Goal: Check status: Check status

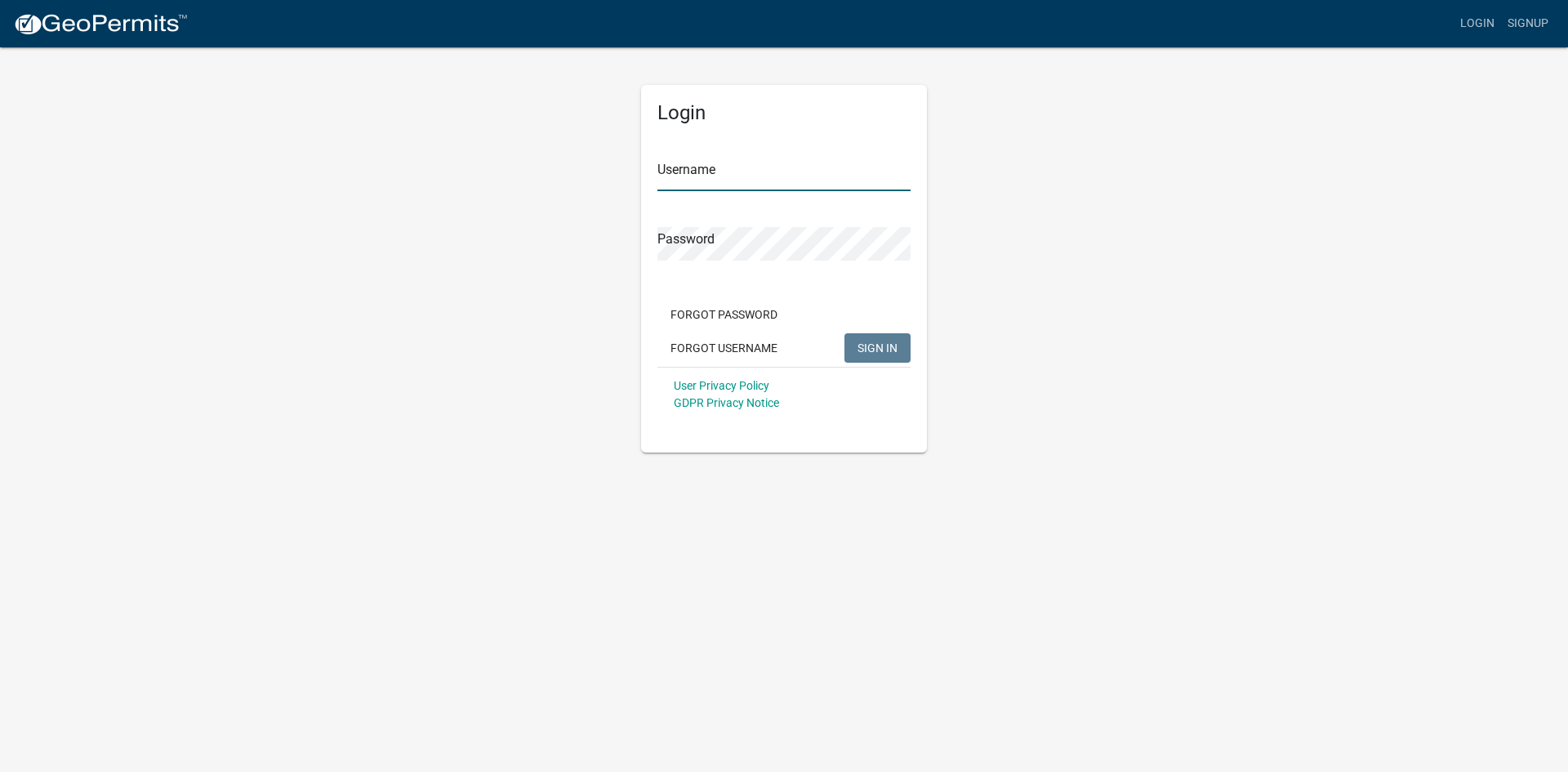
click at [712, 162] on input "Username" at bounding box center [784, 174] width 254 height 34
type input "amvoght"
click at [844, 333] on button "SIGN IN" at bounding box center [877, 348] width 66 height 29
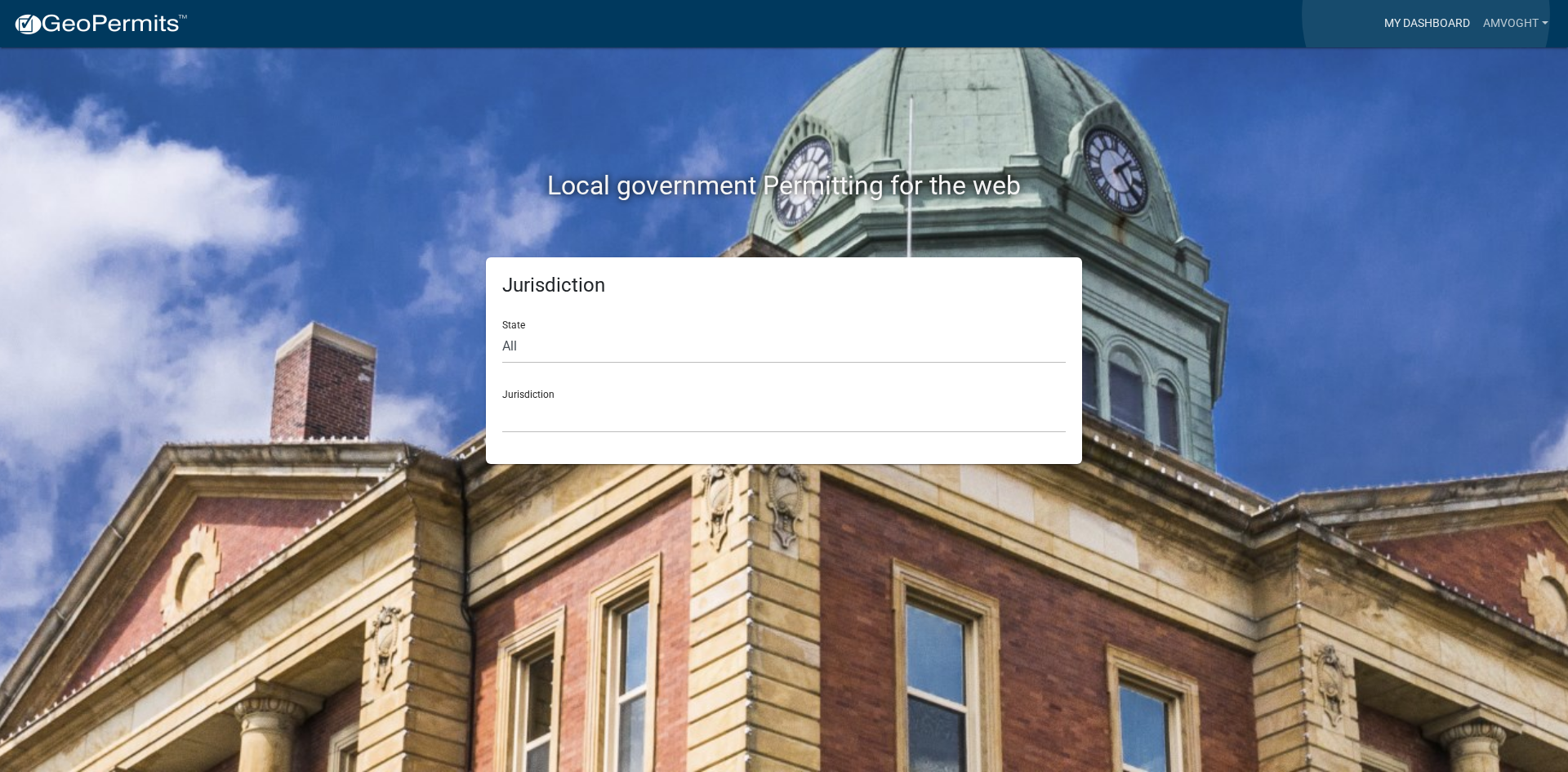
click at [1426, 15] on link "My Dashboard" at bounding box center [1426, 24] width 99 height 31
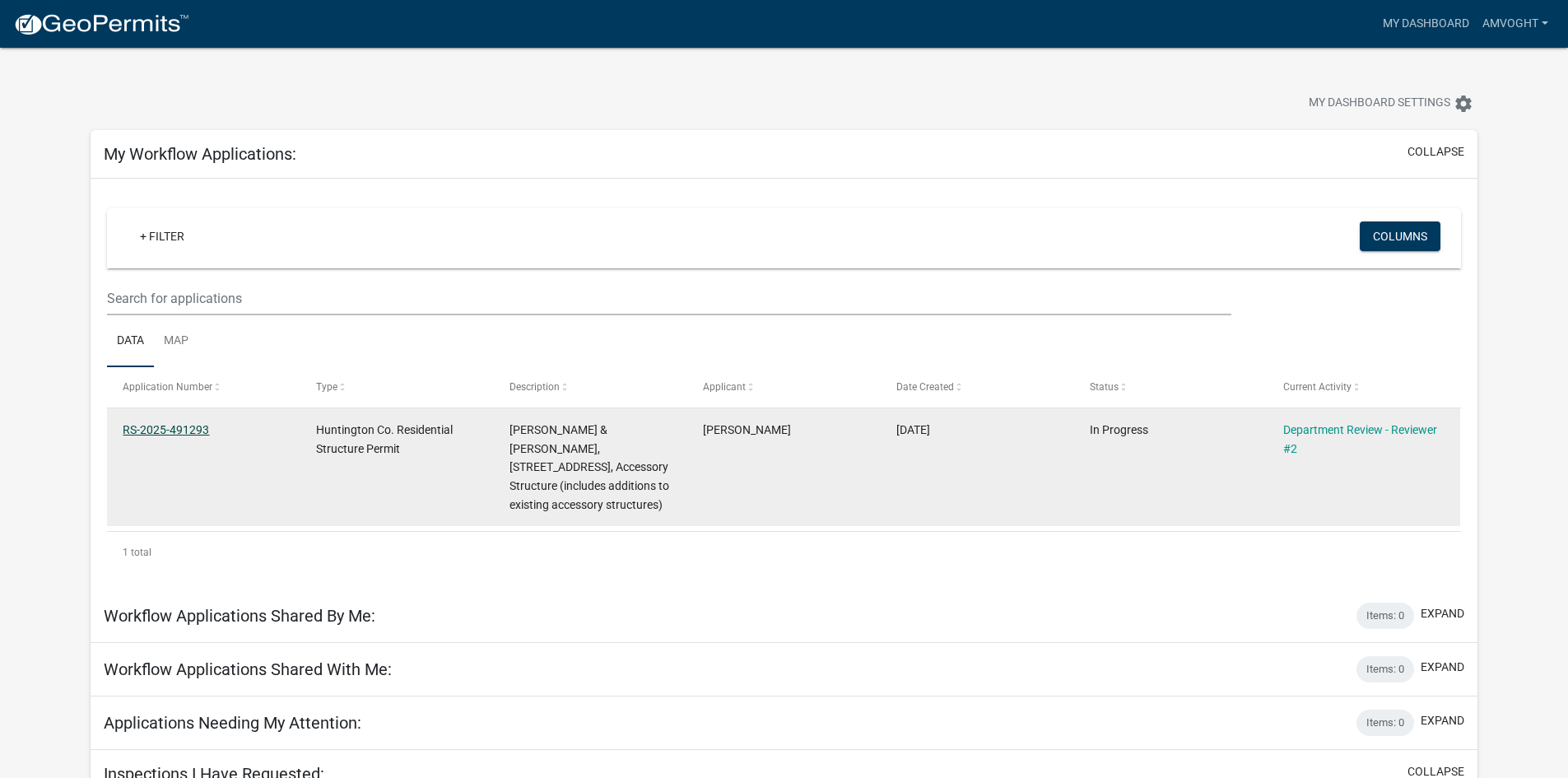
click at [164, 424] on link "RS-2025-491293" at bounding box center [166, 429] width 87 height 13
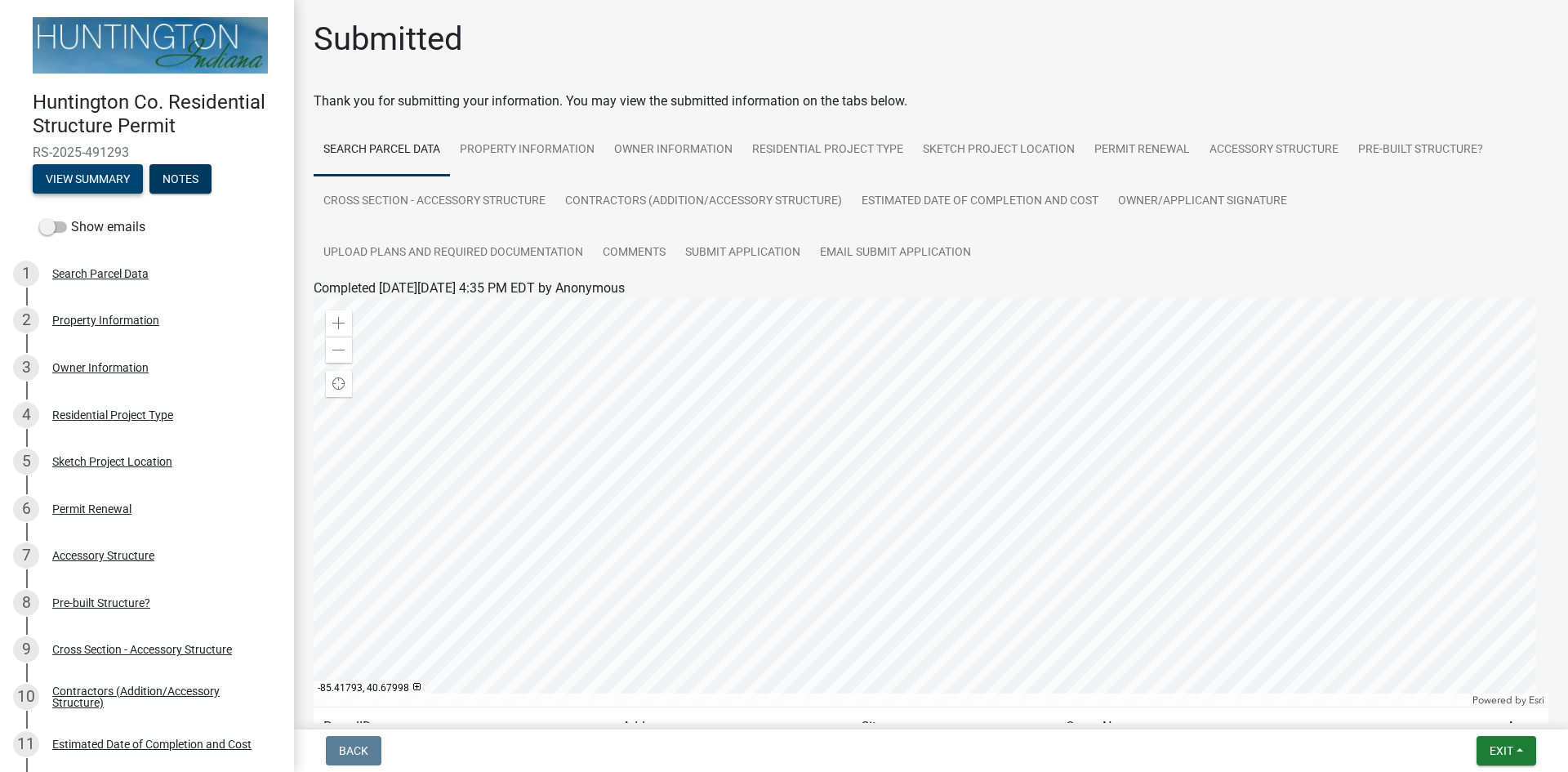
click at [81, 176] on button "View Summary" at bounding box center [88, 179] width 110 height 29
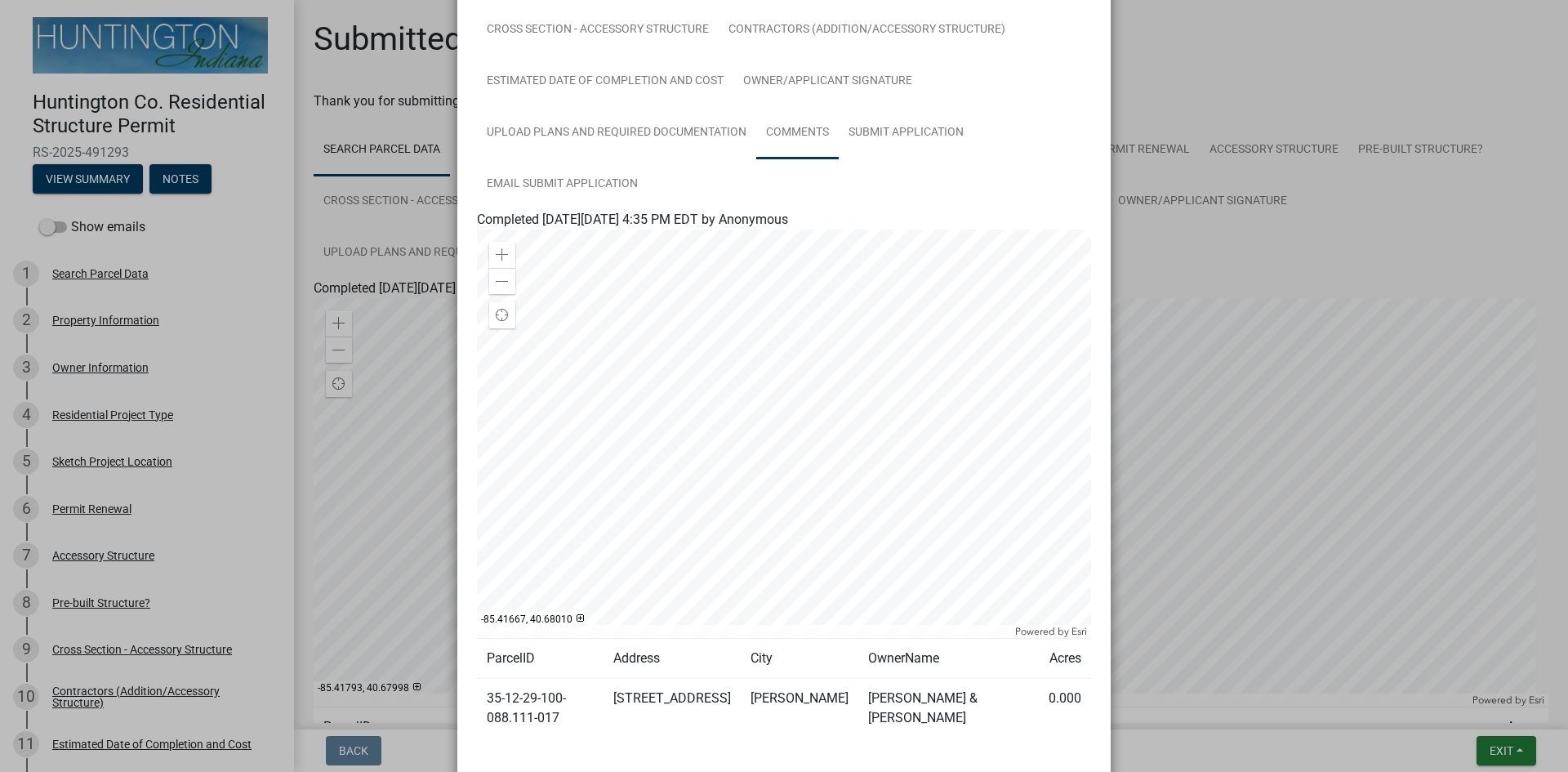
scroll to position [125, 0]
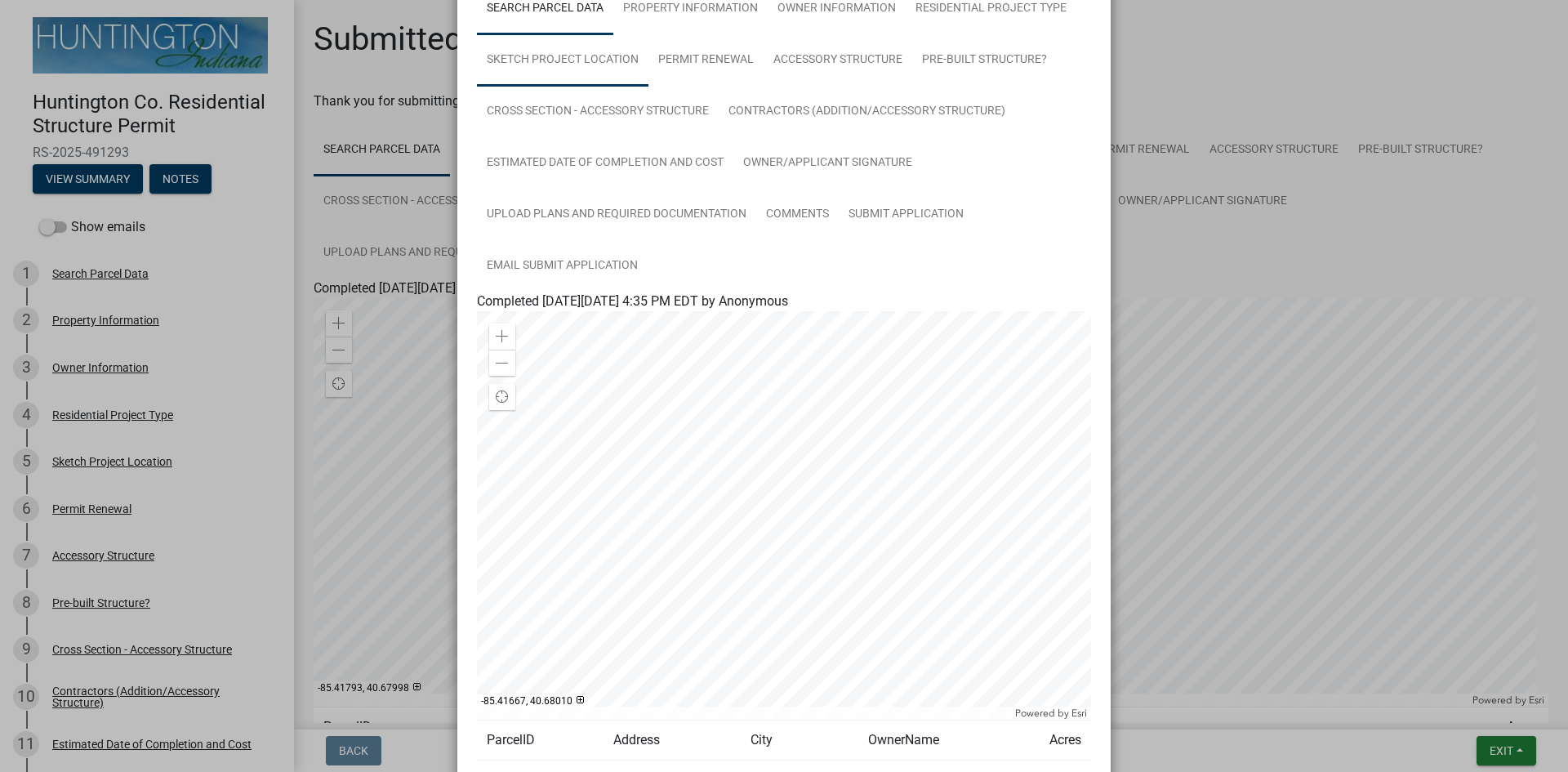
click at [561, 57] on link "Sketch Project Location" at bounding box center [563, 61] width 172 height 52
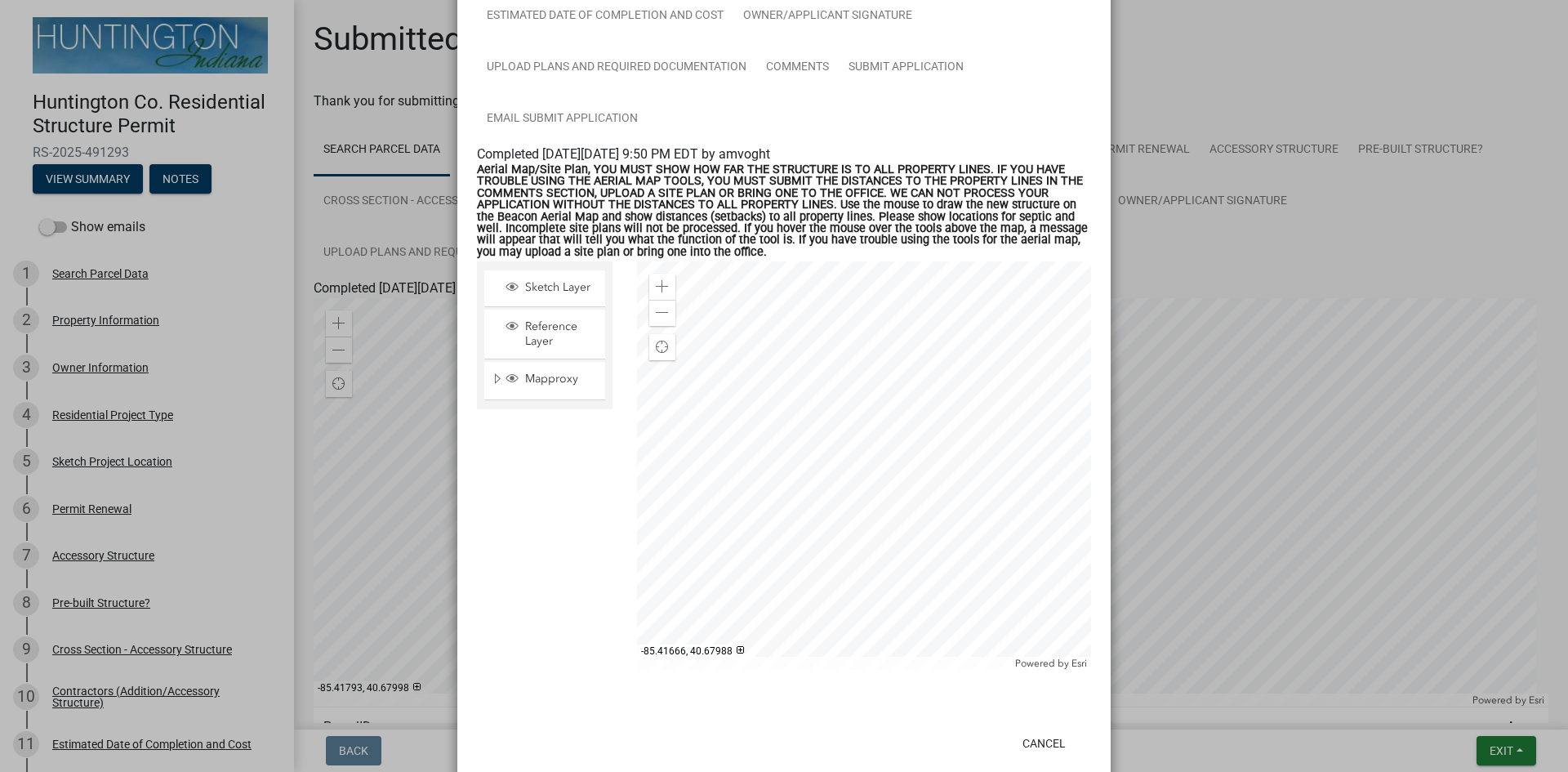
scroll to position [306, 0]
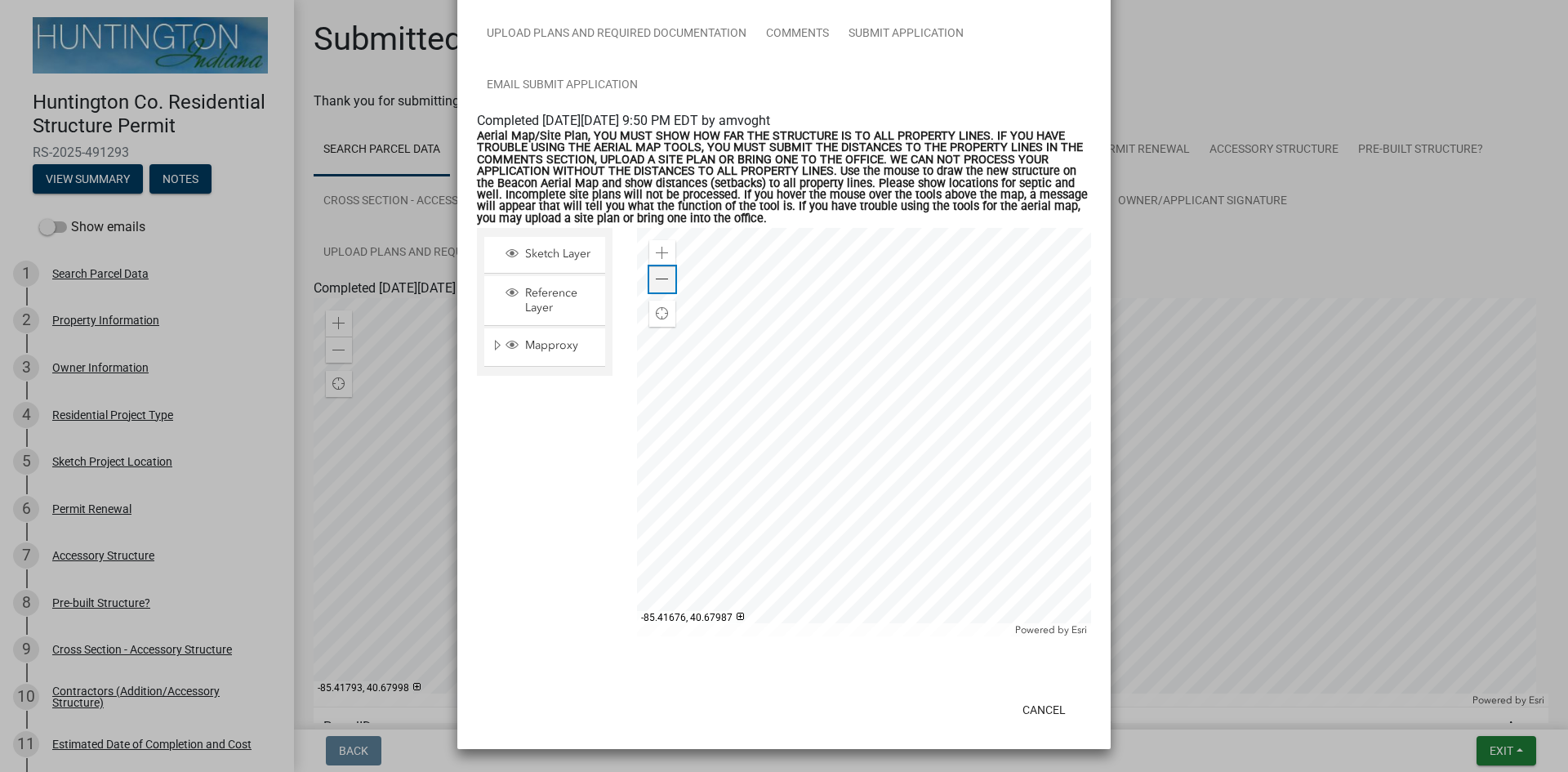
click at [659, 285] on span at bounding box center [663, 279] width 13 height 13
click at [656, 255] on span at bounding box center [663, 254] width 13 height 13
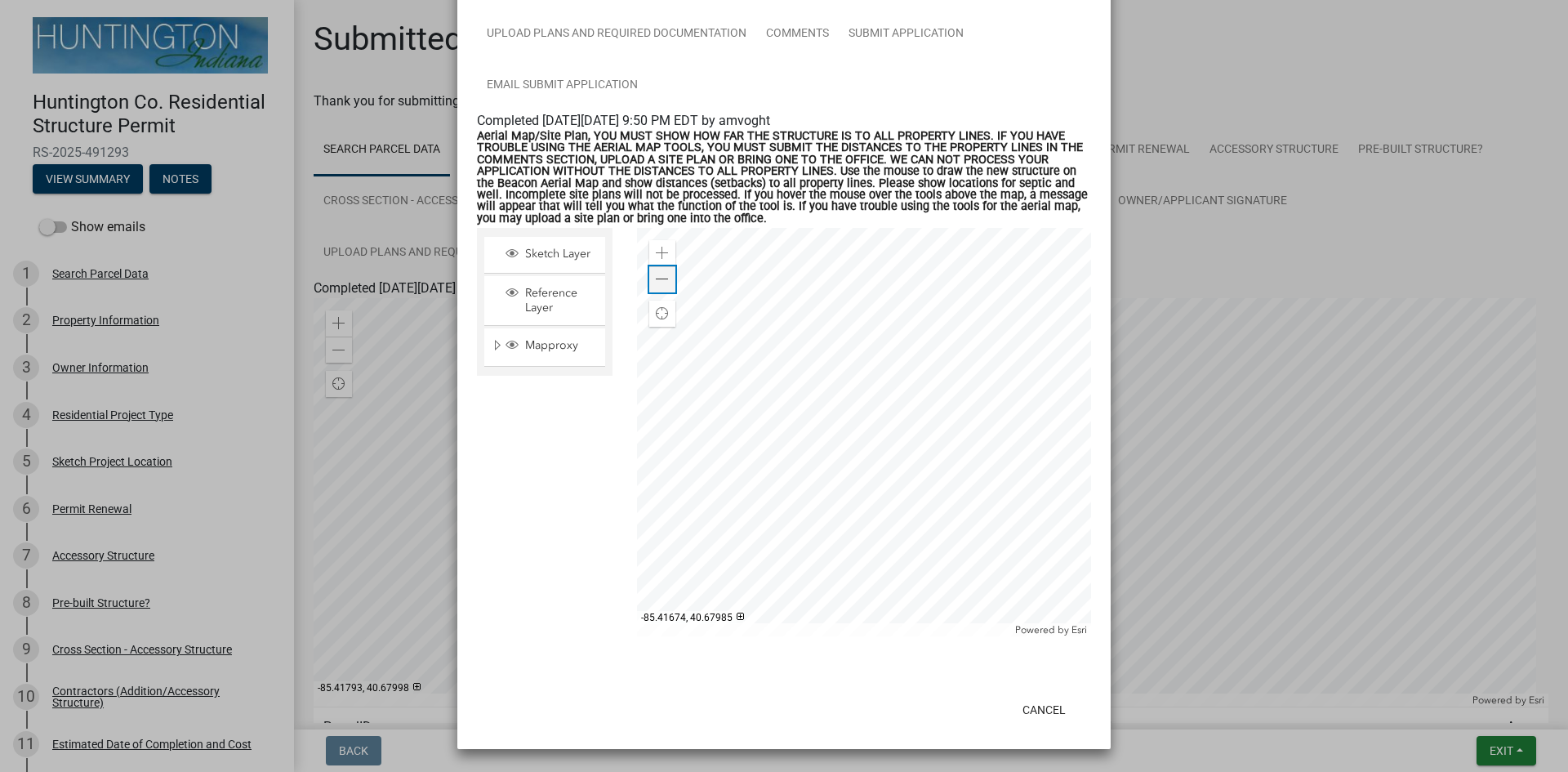
click at [667, 277] on div "Zoom out" at bounding box center [663, 279] width 26 height 26
click at [913, 444] on div at bounding box center [865, 432] width 455 height 408
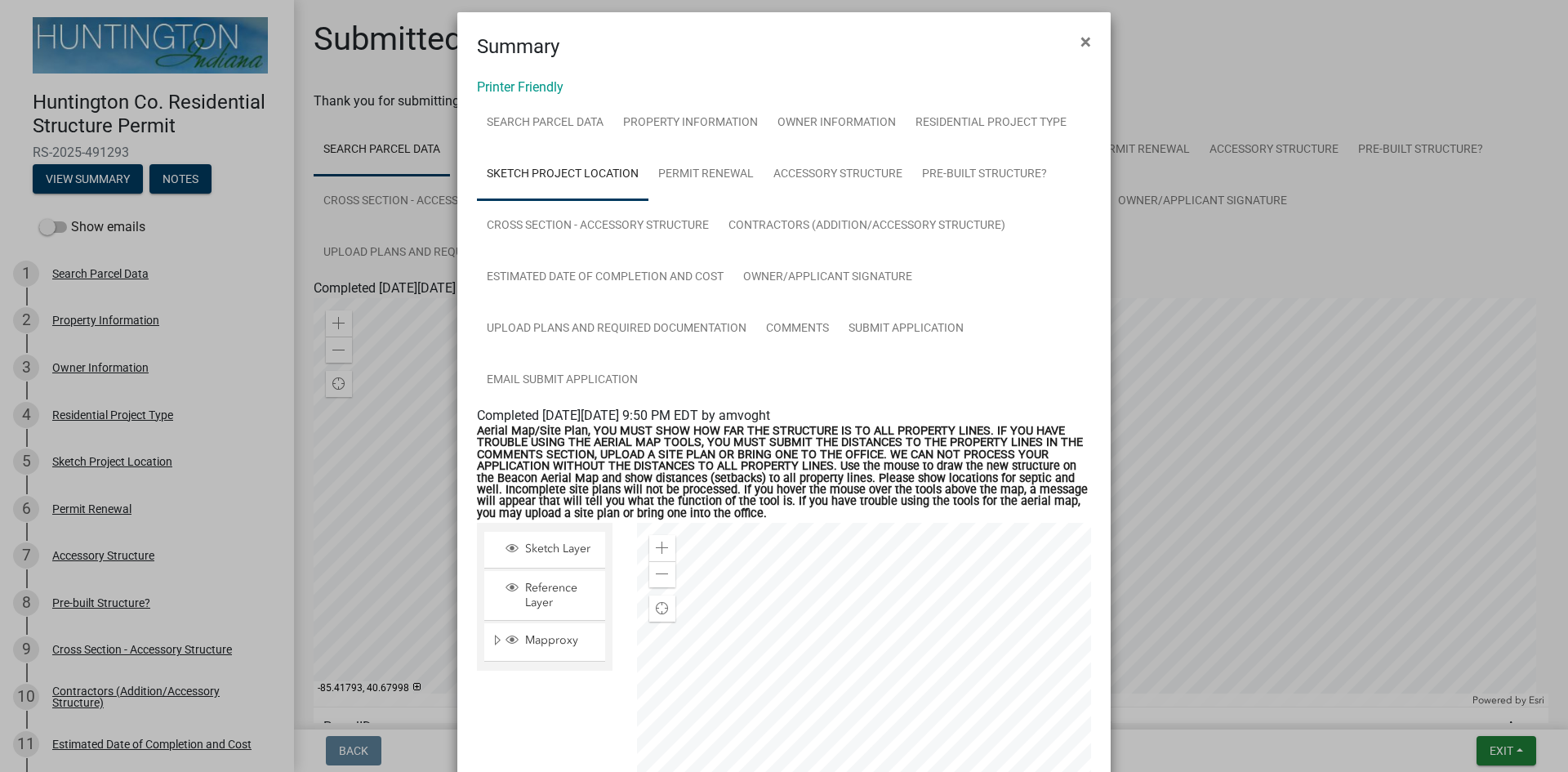
scroll to position [0, 0]
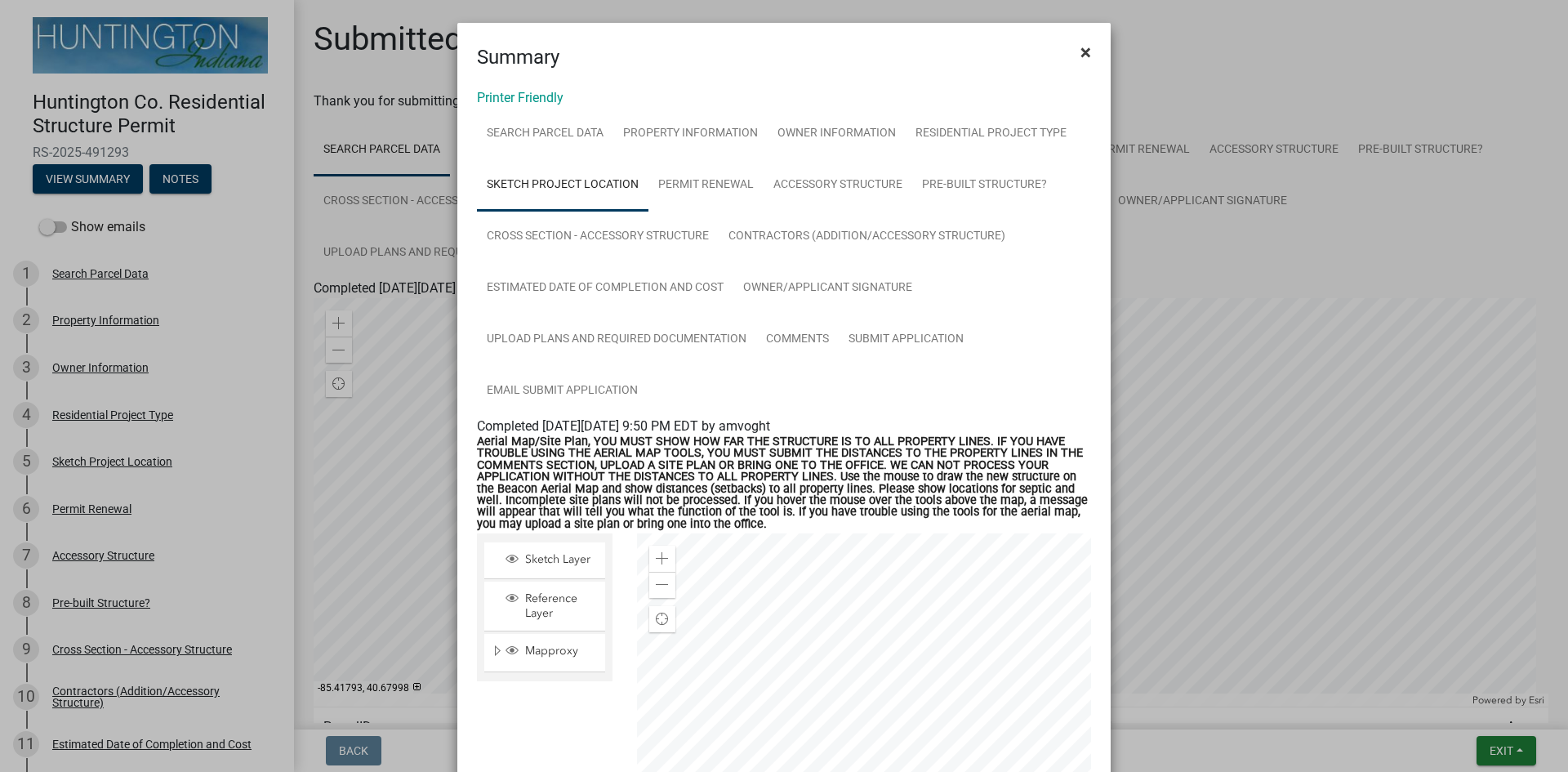
drag, startPoint x: 1078, startPoint y: 52, endPoint x: 1079, endPoint y: 65, distance: 13.0
click at [1081, 52] on span "×" at bounding box center [1085, 52] width 11 height 23
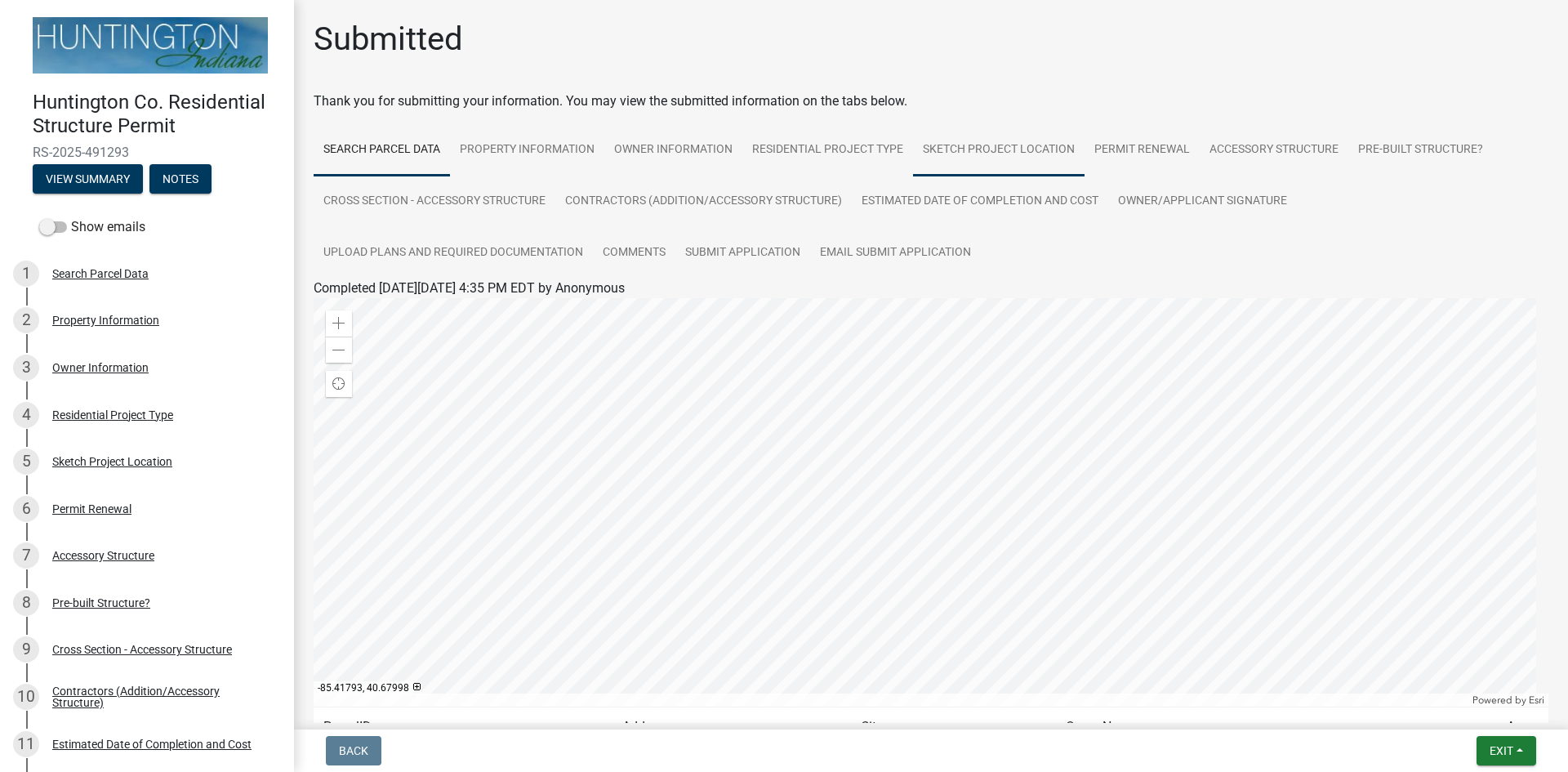
click at [1022, 151] on link "Sketch Project Location" at bounding box center [999, 150] width 172 height 52
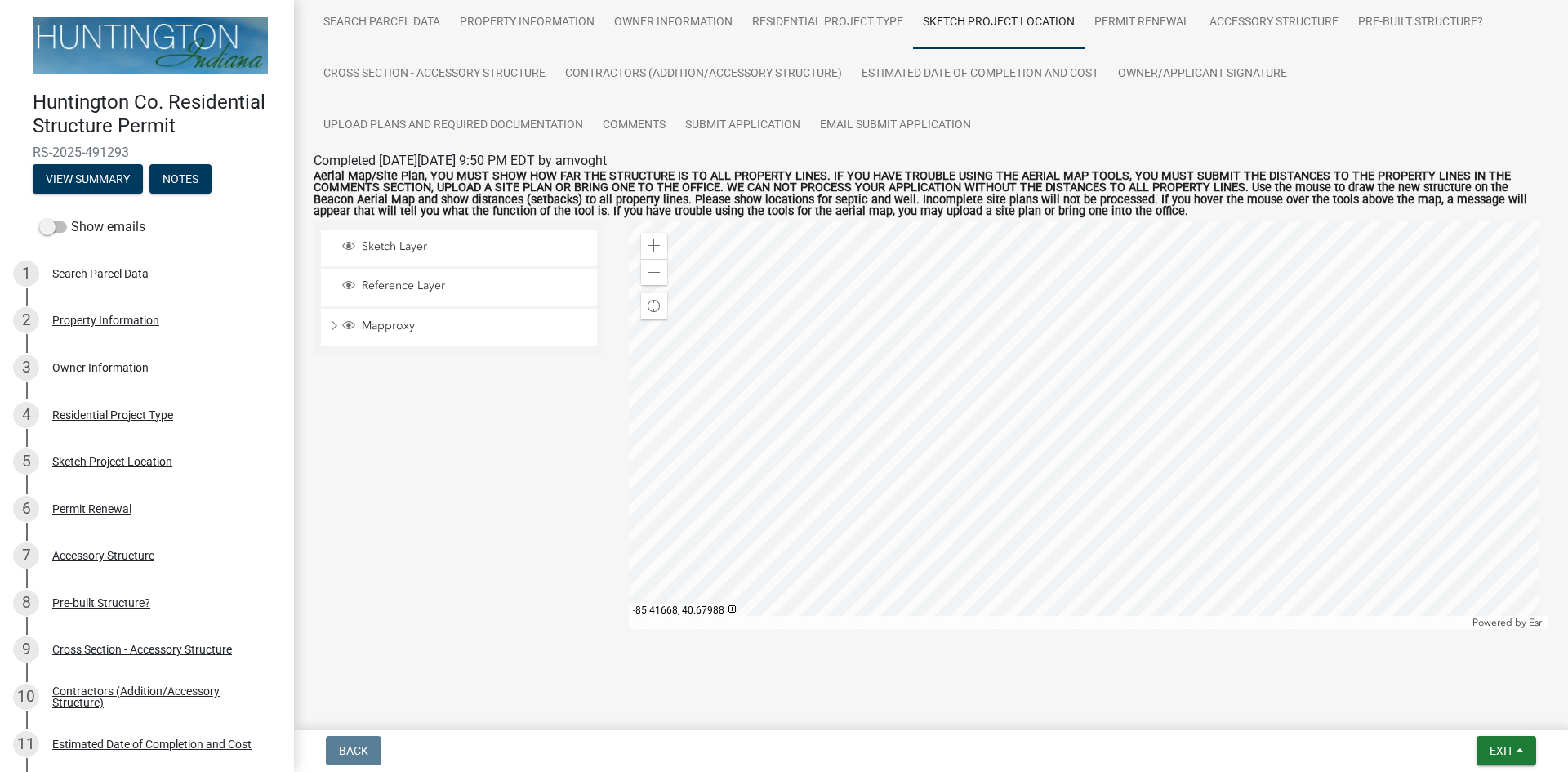
scroll to position [131, 0]
click at [658, 274] on div "Zoom out" at bounding box center [654, 270] width 26 height 26
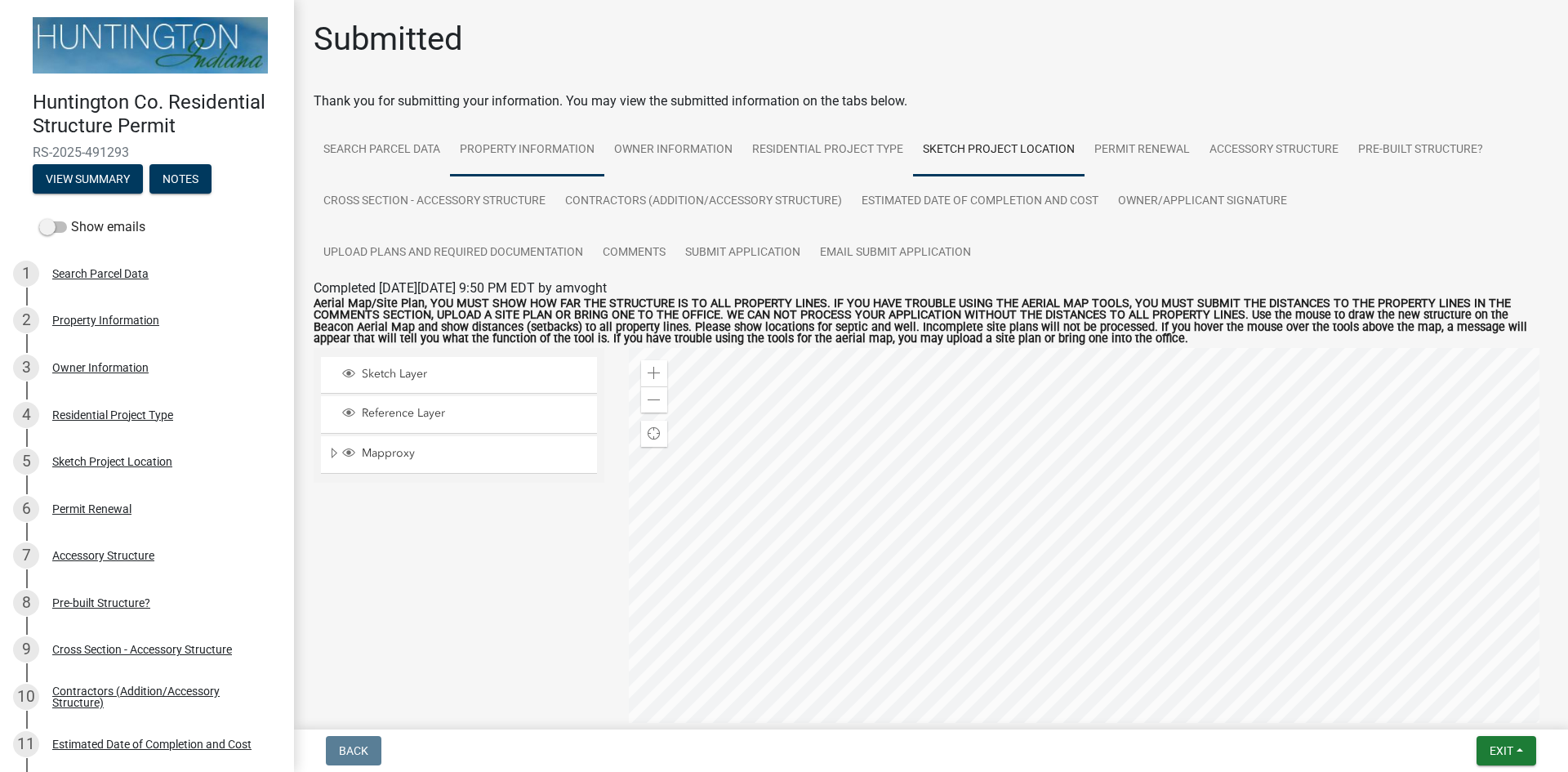
click at [516, 152] on link "Property Information" at bounding box center [527, 150] width 155 height 52
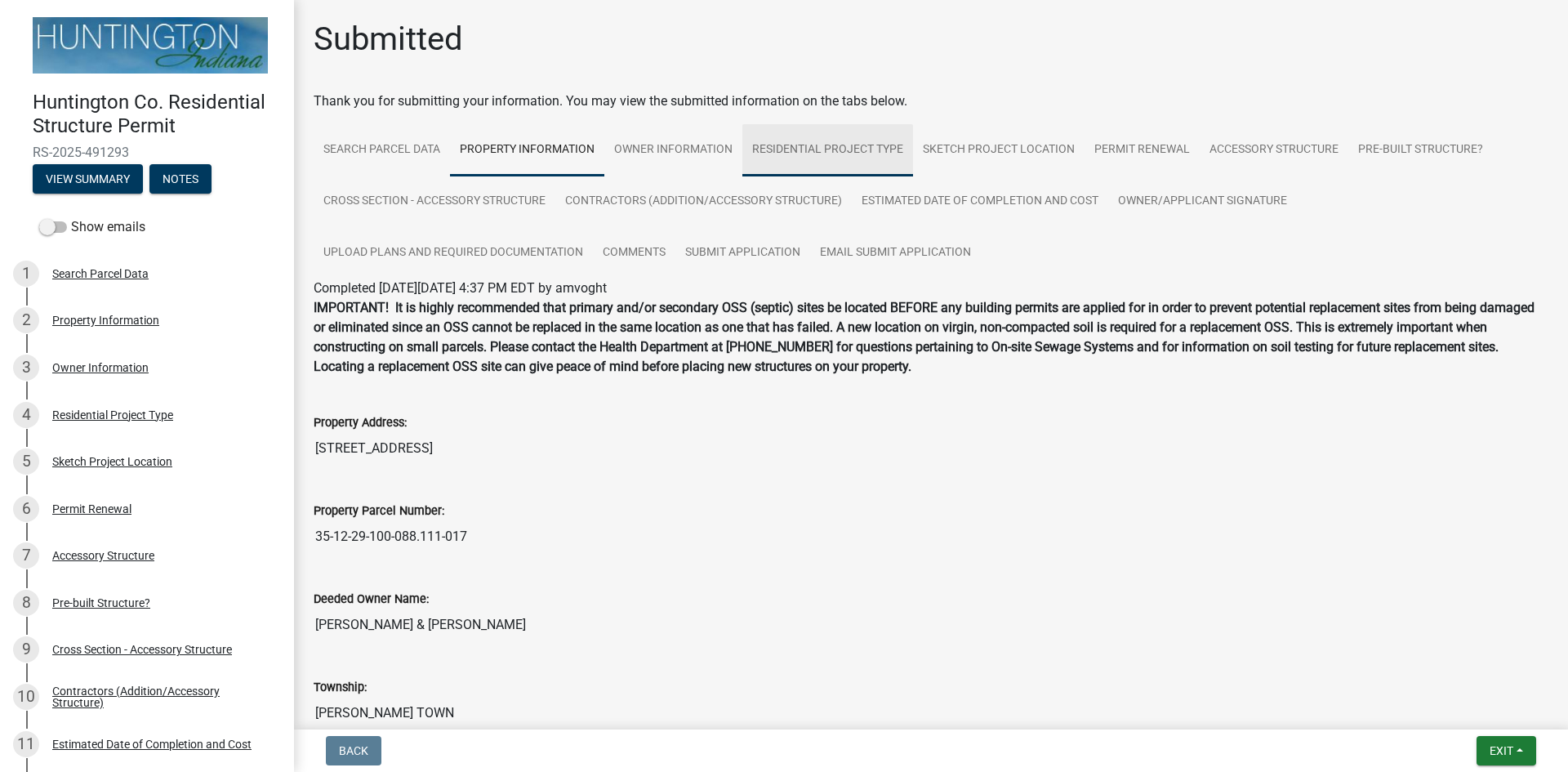
click at [784, 146] on link "Residential Project Type" at bounding box center [828, 150] width 171 height 52
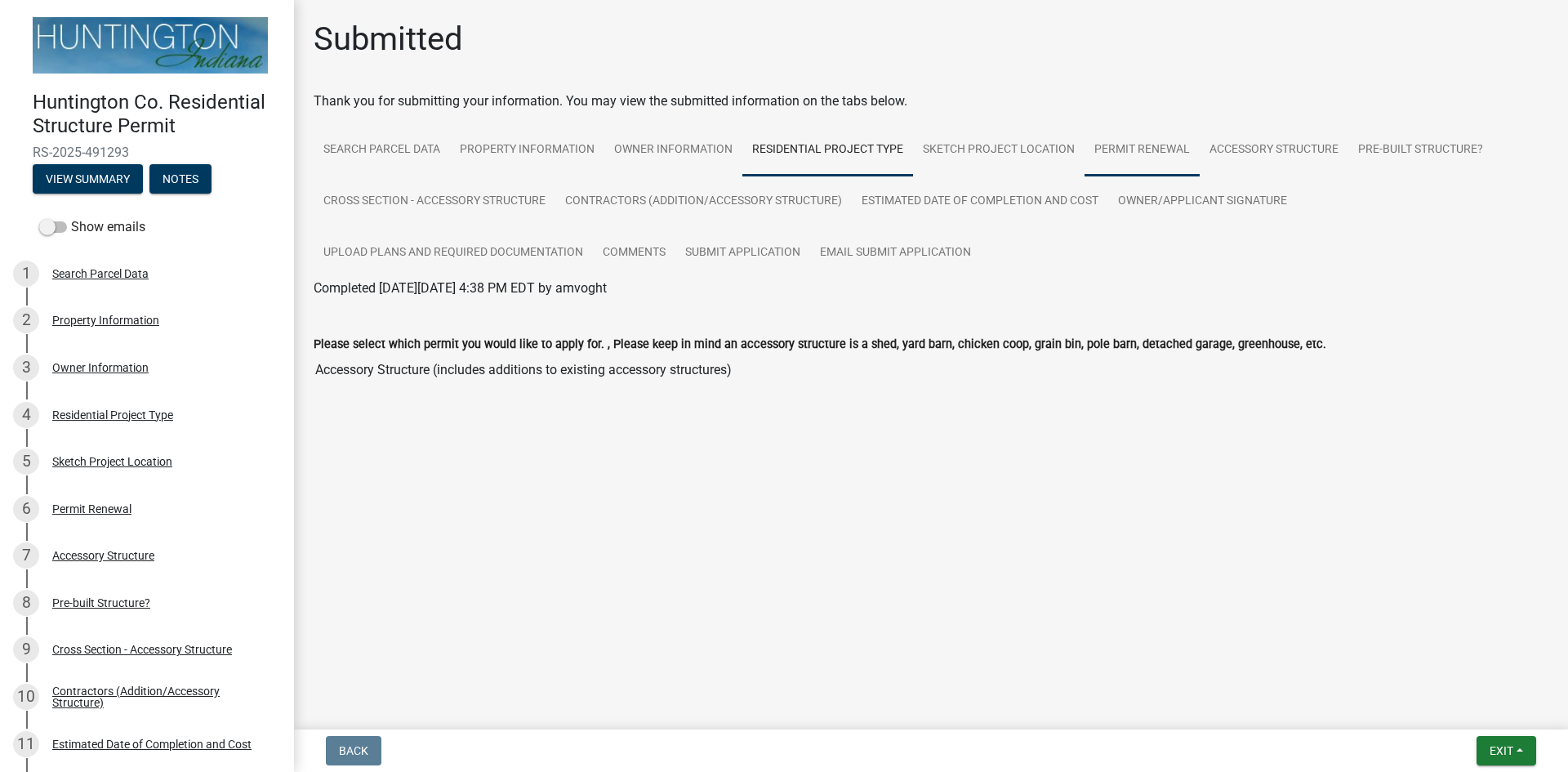
click at [1162, 145] on link "Permit Renewal" at bounding box center [1142, 150] width 115 height 52
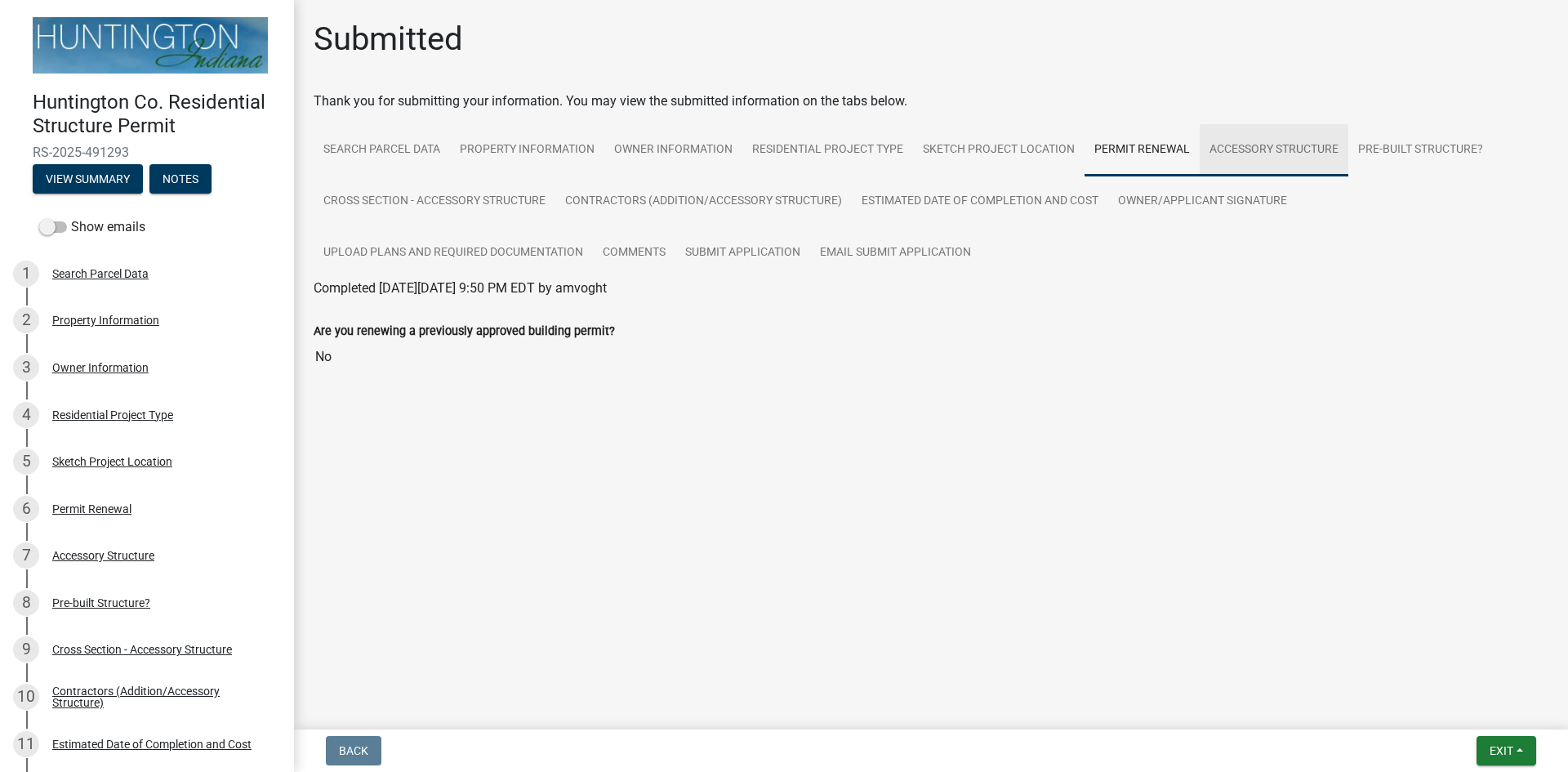
click at [1268, 152] on link "Accessory Structure" at bounding box center [1274, 150] width 149 height 52
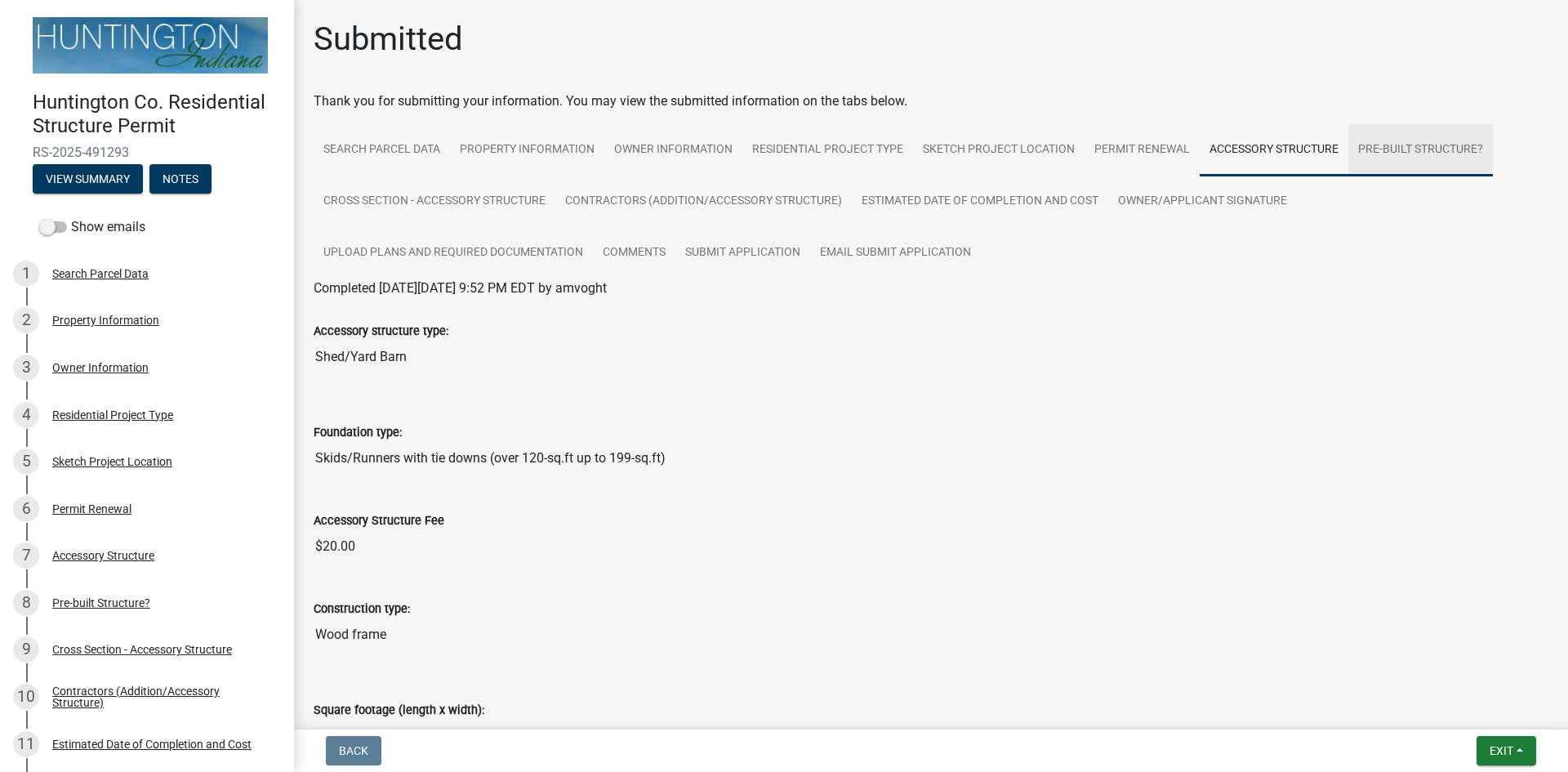
click at [1444, 148] on link "Pre-built Structure?" at bounding box center [1420, 150] width 145 height 52
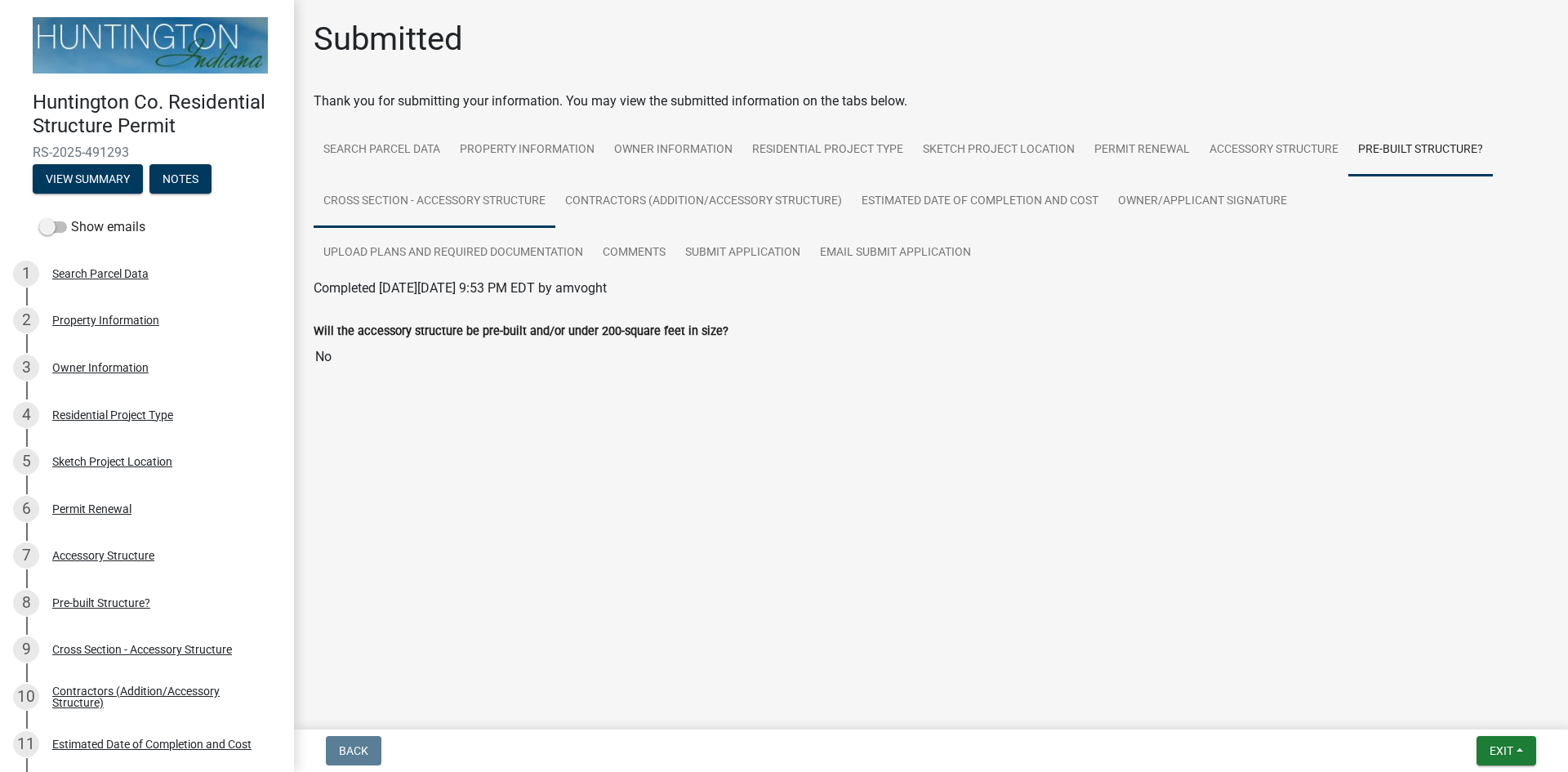
click at [498, 193] on link "Cross Section - Accessory Structure" at bounding box center [434, 202] width 242 height 52
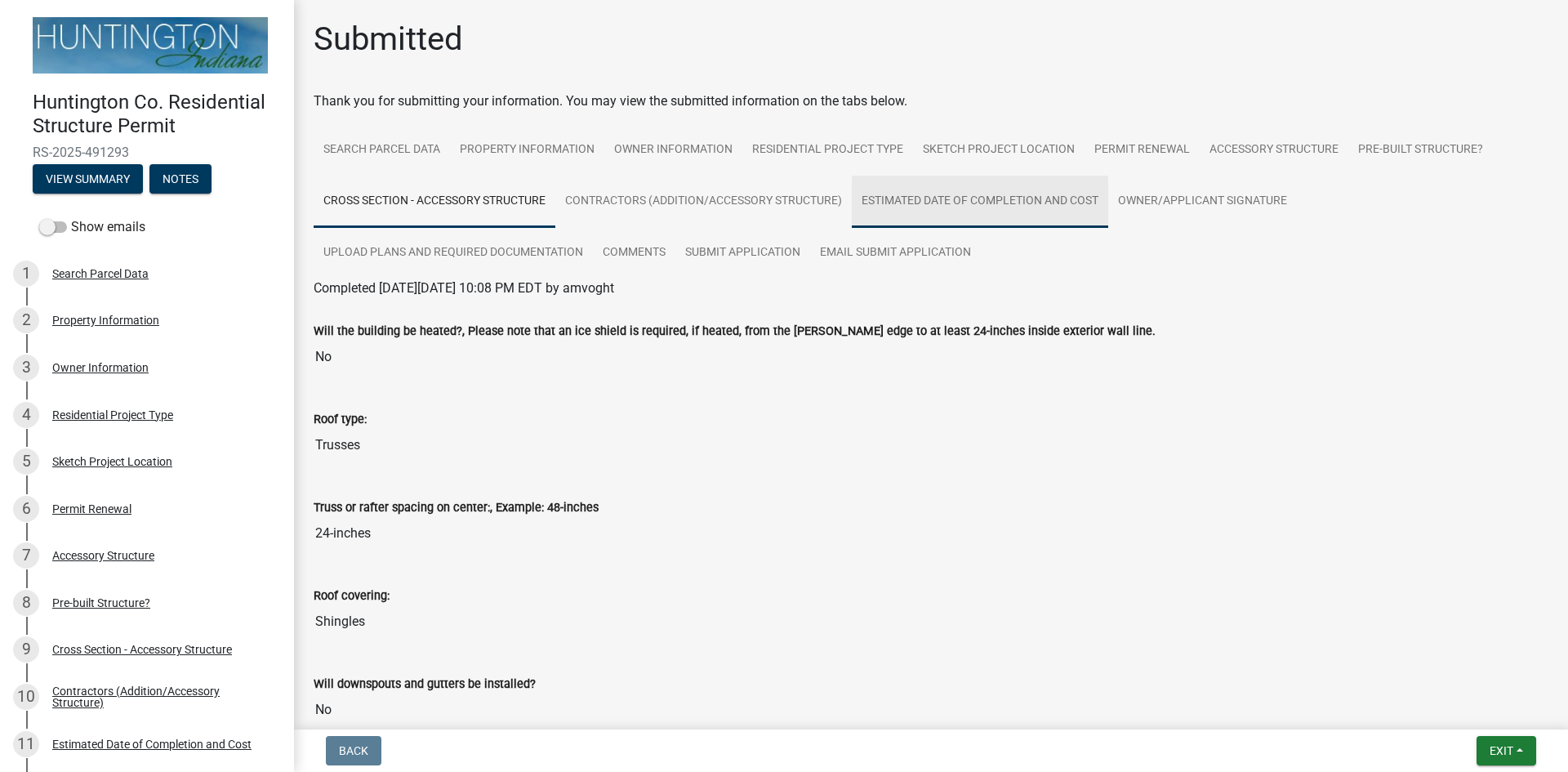
click at [914, 204] on link "Estimated Date of Completion and Cost" at bounding box center [980, 202] width 257 height 52
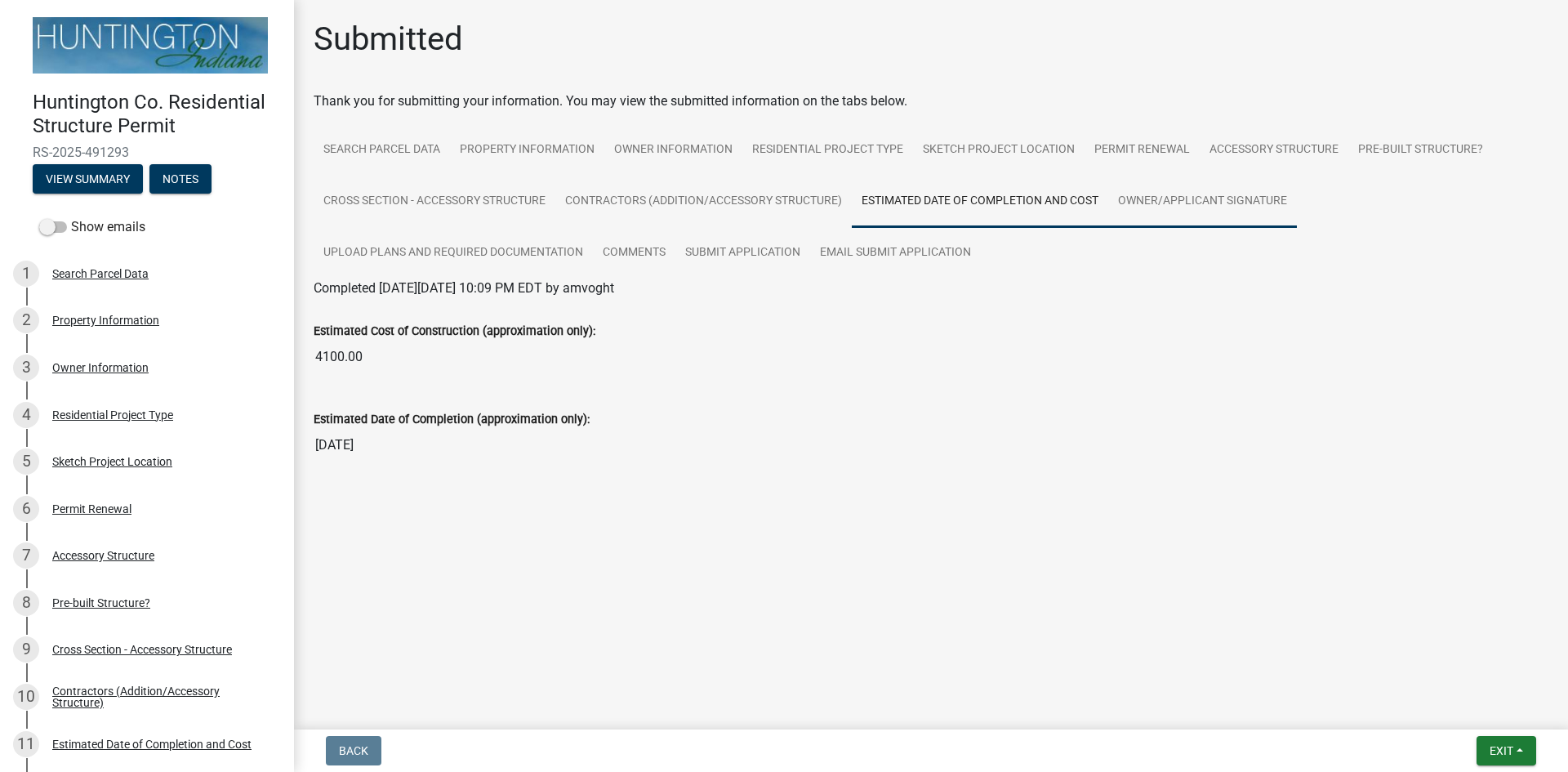
click at [1150, 205] on link "Owner/Applicant Signature" at bounding box center [1202, 202] width 189 height 52
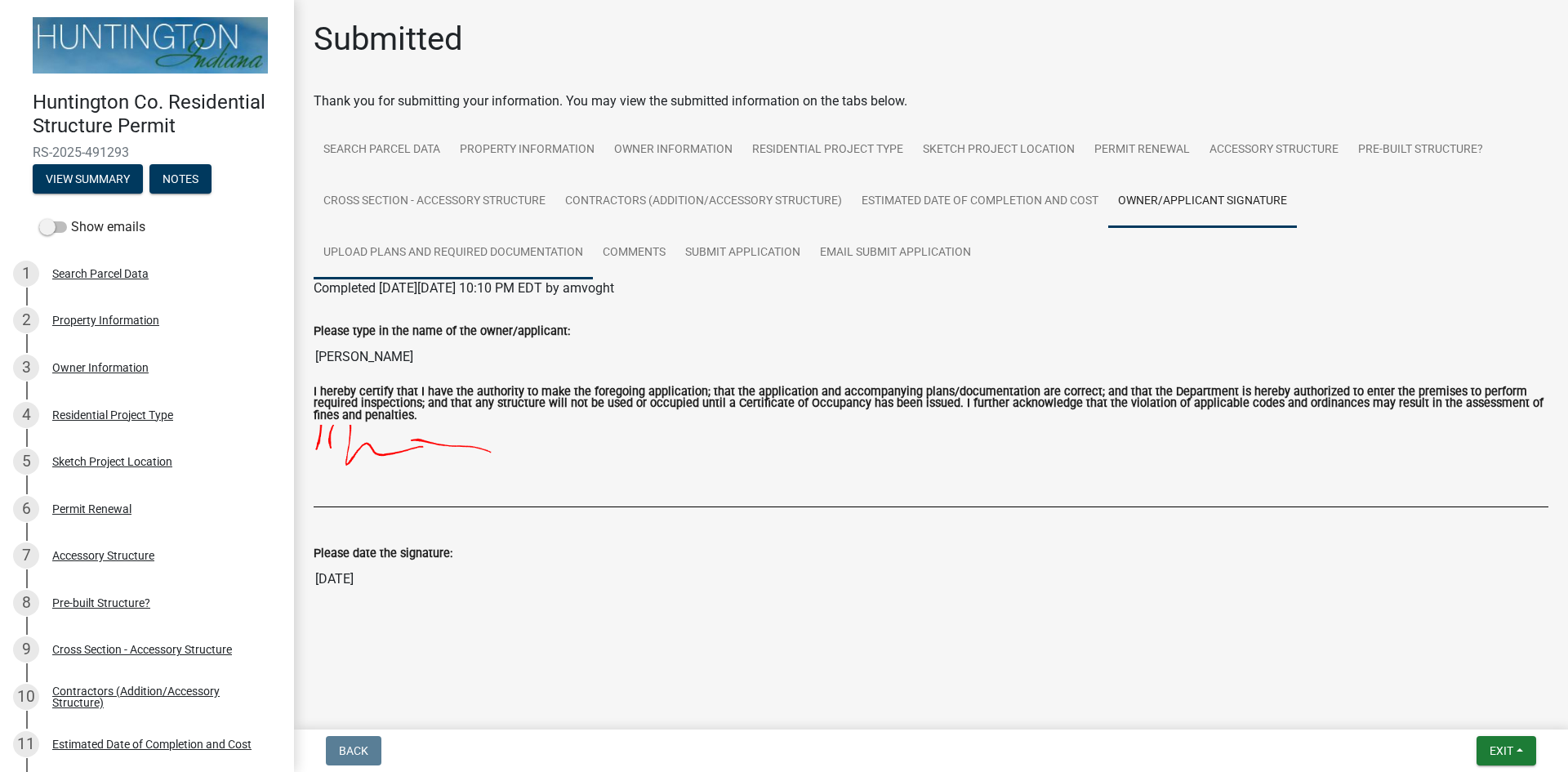
click at [401, 247] on link "Upload Plans and Required Documentation" at bounding box center [452, 254] width 279 height 52
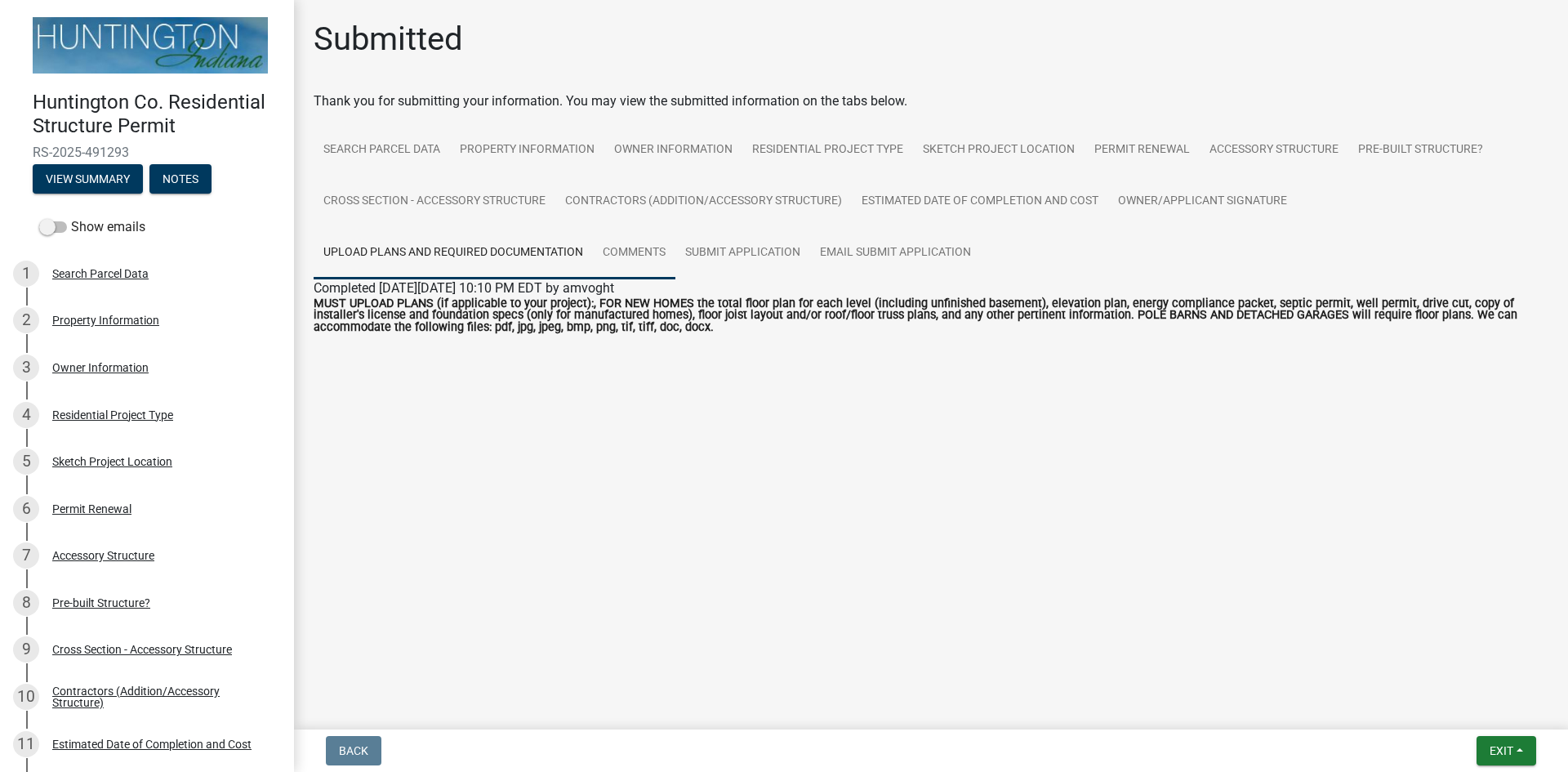
click at [636, 255] on link "Comments" at bounding box center [634, 254] width 83 height 52
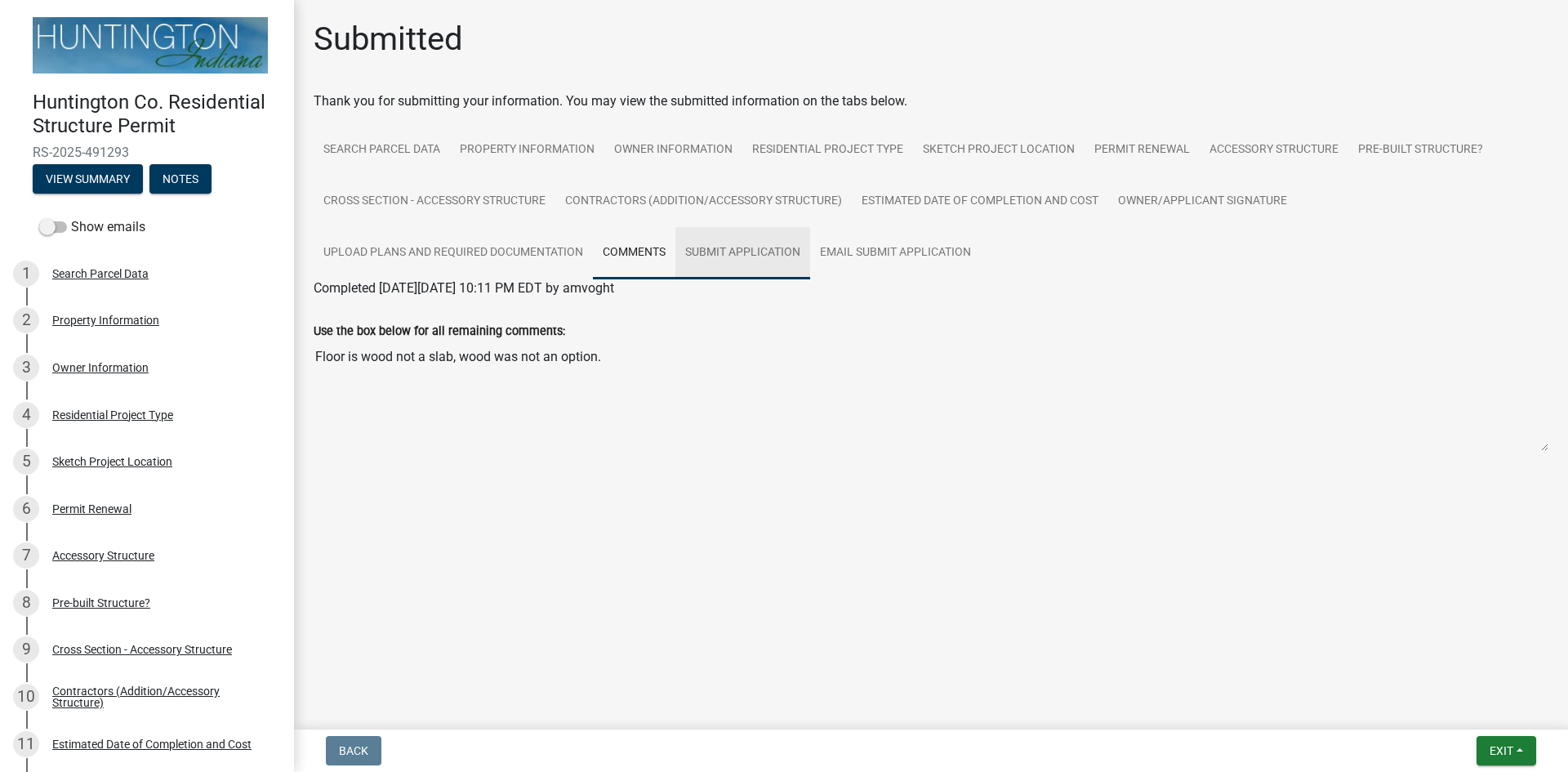
click at [755, 254] on link "Submit Application" at bounding box center [743, 254] width 135 height 52
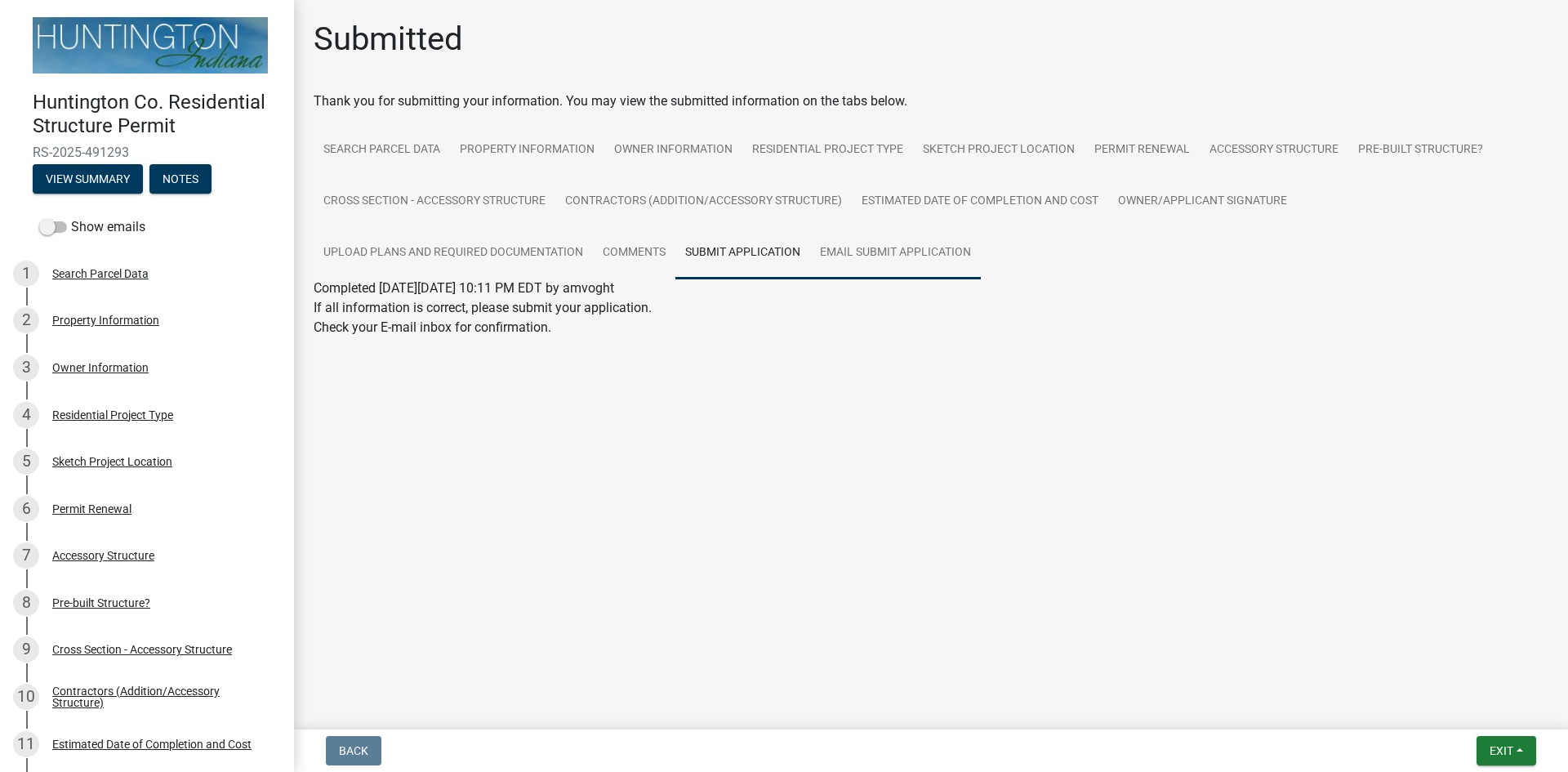
click at [883, 254] on link "Email Submit Application" at bounding box center [895, 254] width 171 height 52
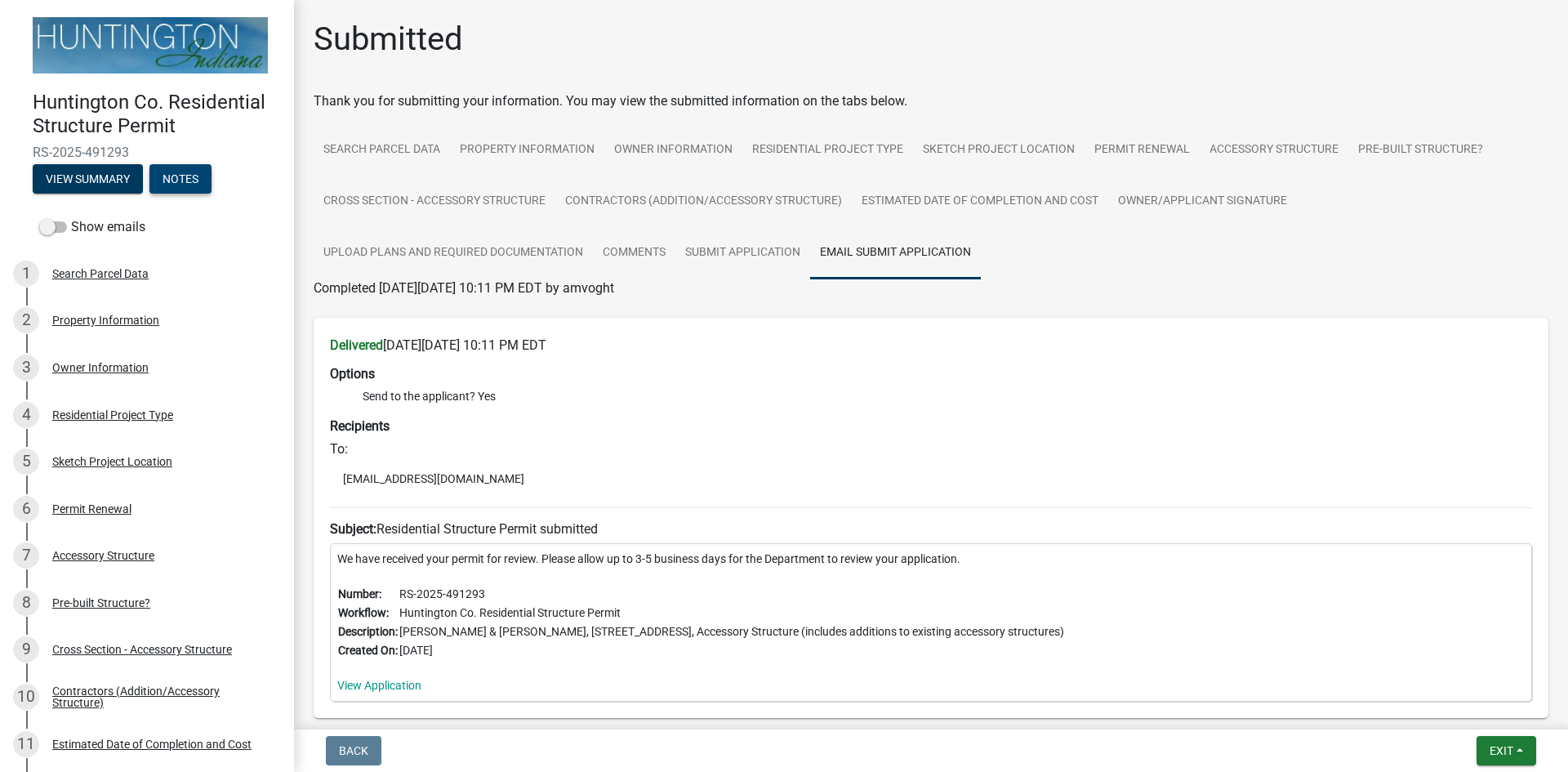
click at [194, 168] on button "Notes" at bounding box center [181, 179] width 62 height 29
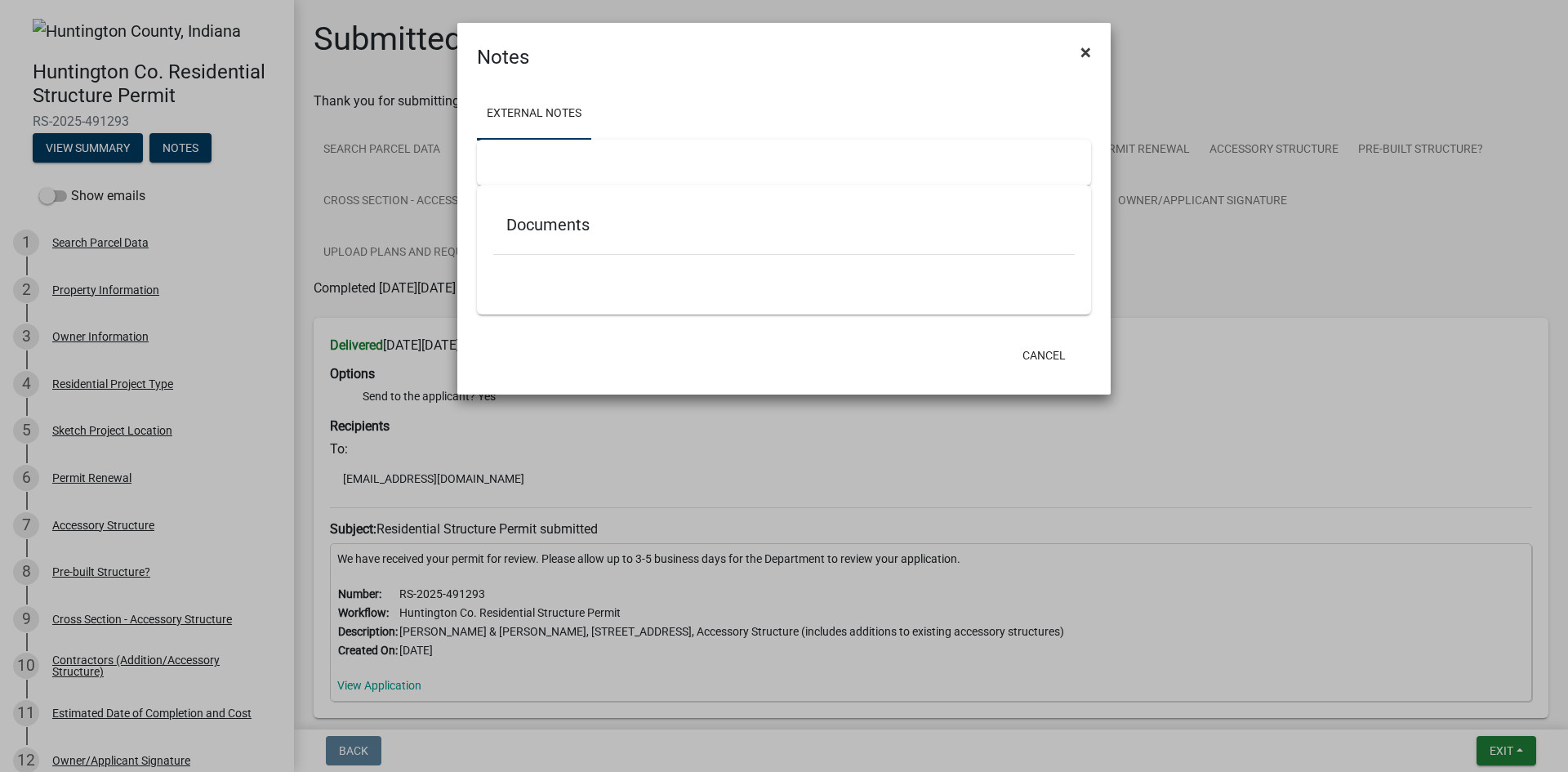
click at [1099, 49] on button "×" at bounding box center [1085, 52] width 37 height 46
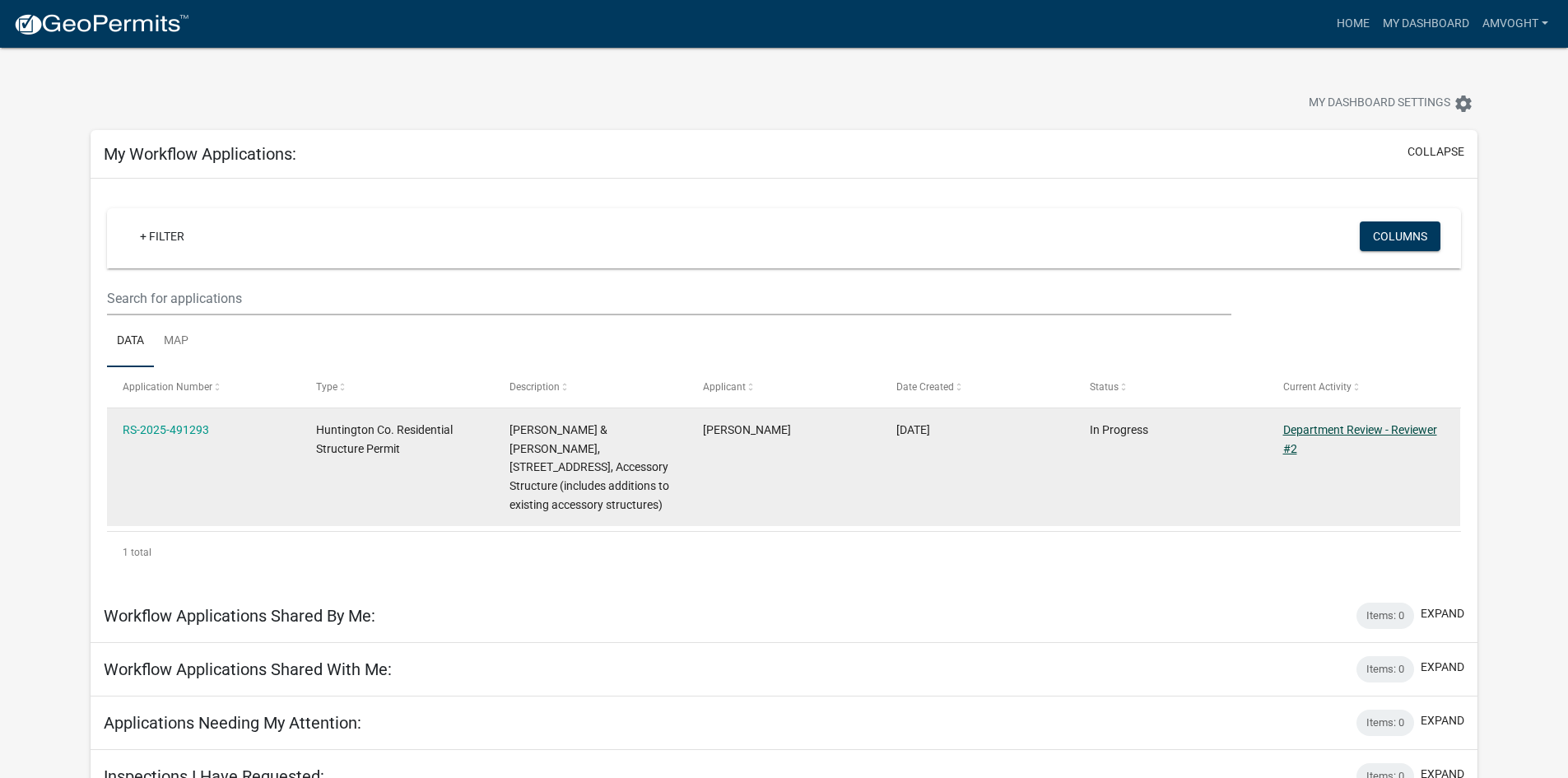
click at [1322, 424] on link "Department Review - Reviewer #2" at bounding box center [1360, 438] width 154 height 32
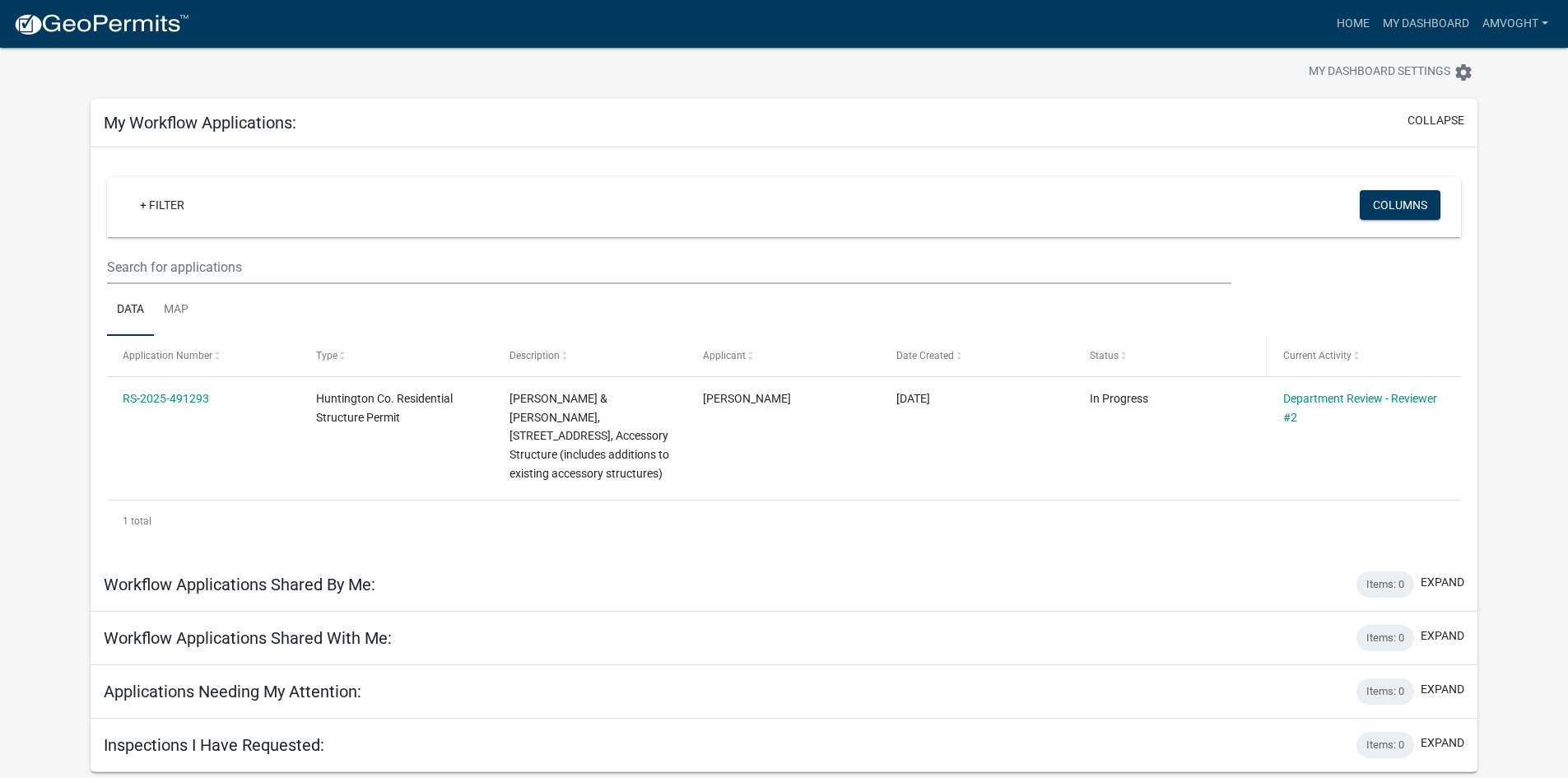
scroll to position [48, 0]
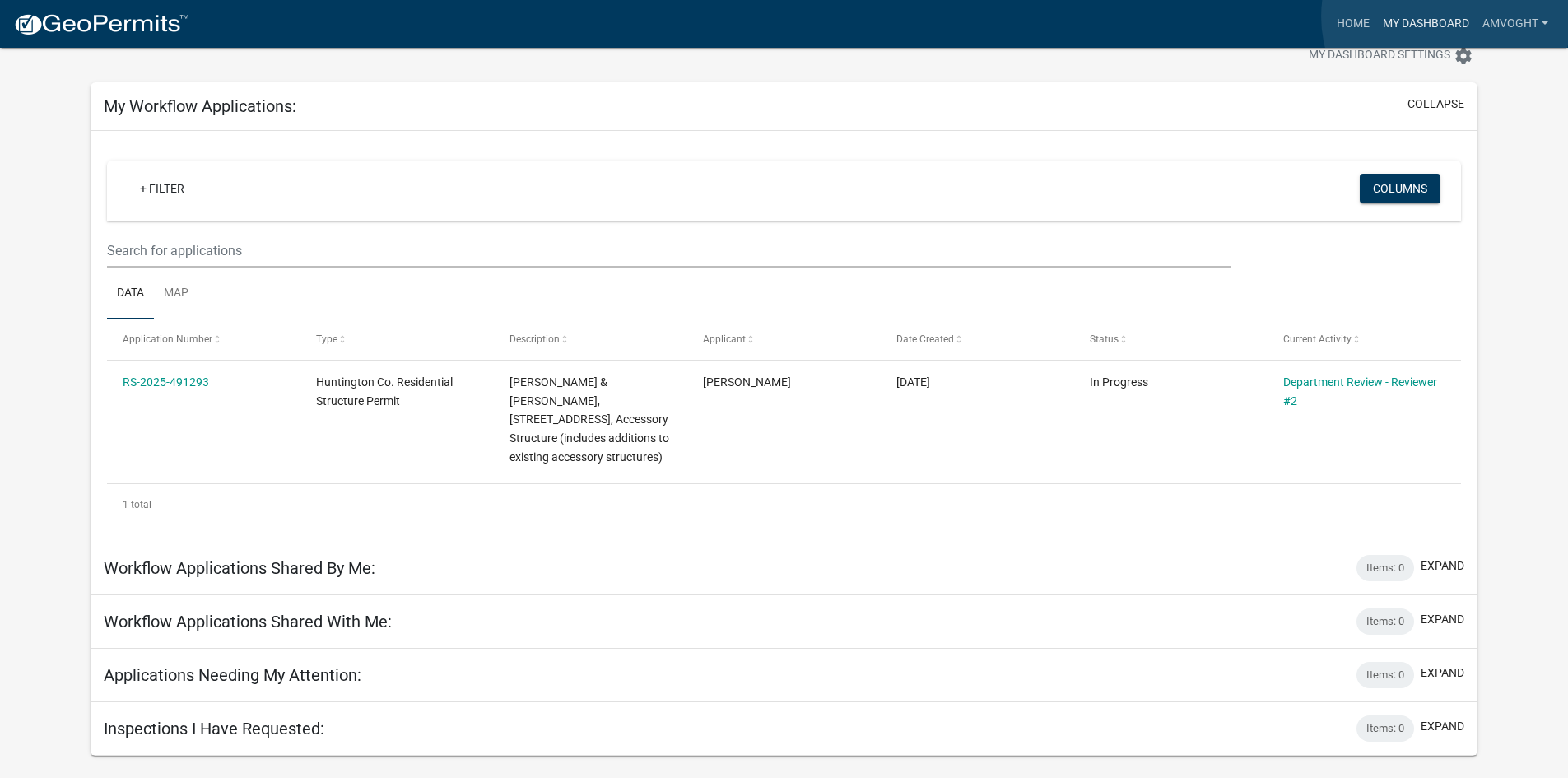
click at [1446, 16] on link "My Dashboard" at bounding box center [1425, 24] width 100 height 31
click at [1358, 20] on link "Home" at bounding box center [1353, 24] width 46 height 31
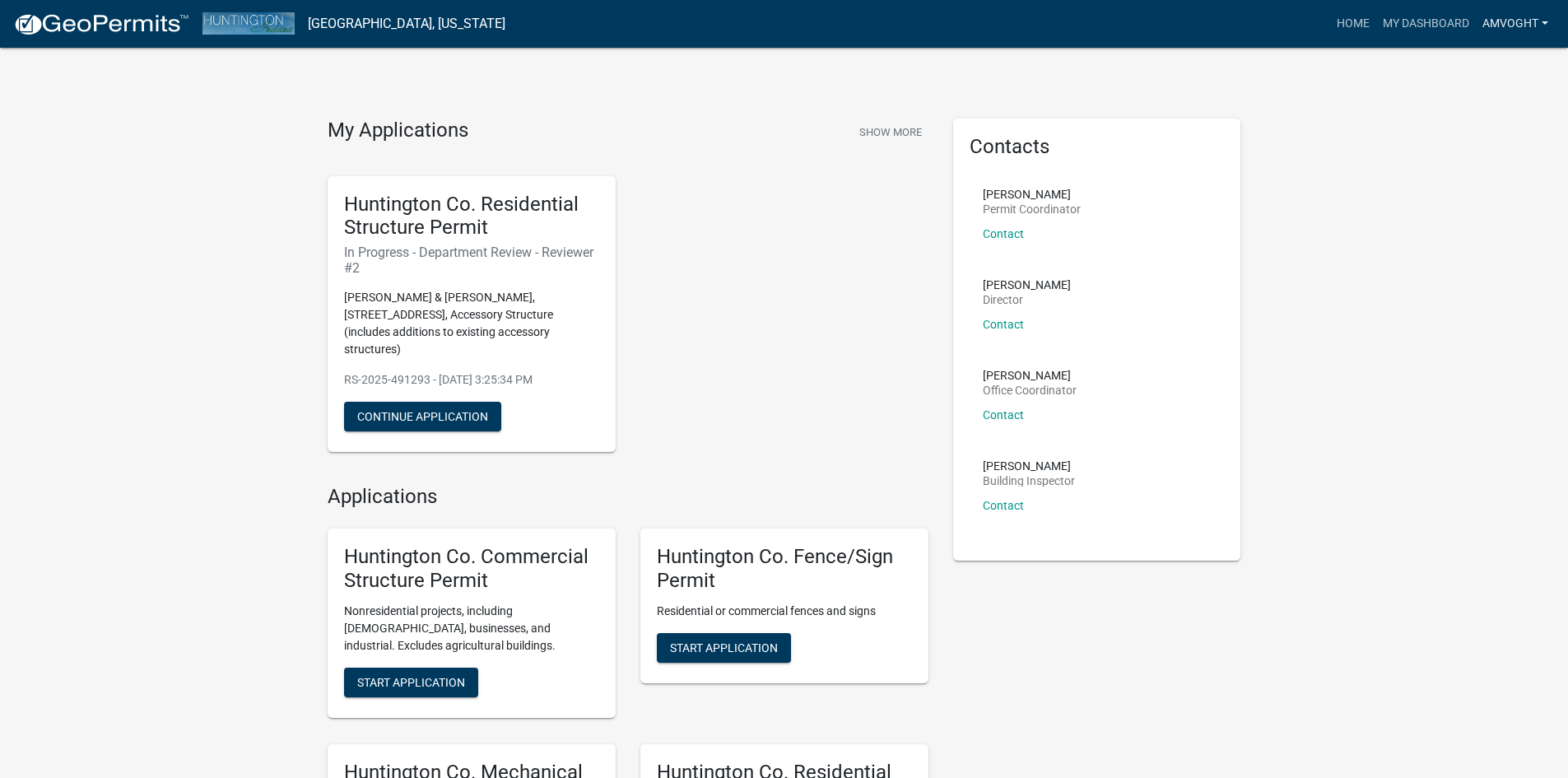
click at [1534, 18] on link "amvoght" at bounding box center [1515, 24] width 79 height 31
click at [1475, 123] on link "Logout" at bounding box center [1489, 121] width 132 height 40
